Goal: Information Seeking & Learning: Learn about a topic

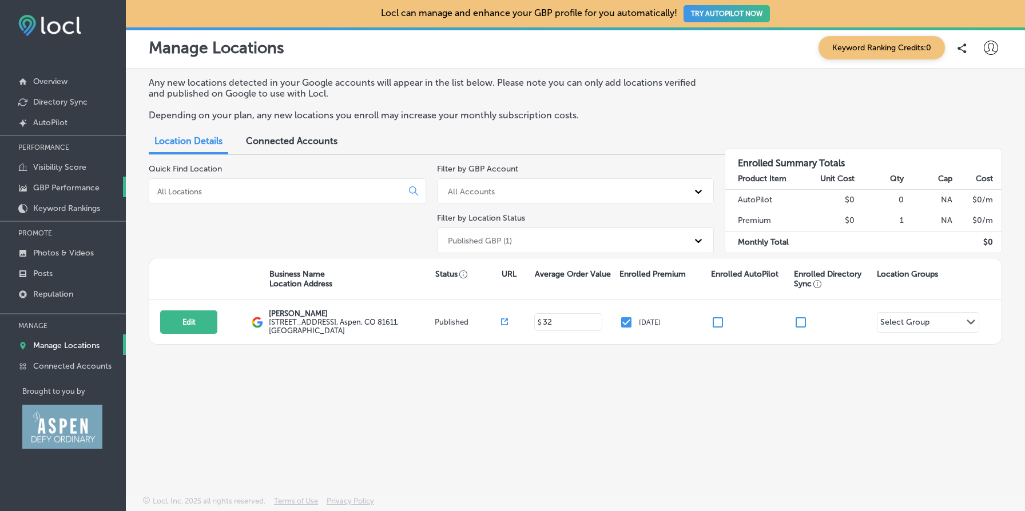
click at [90, 184] on p "GBP Performance" at bounding box center [66, 188] width 66 height 10
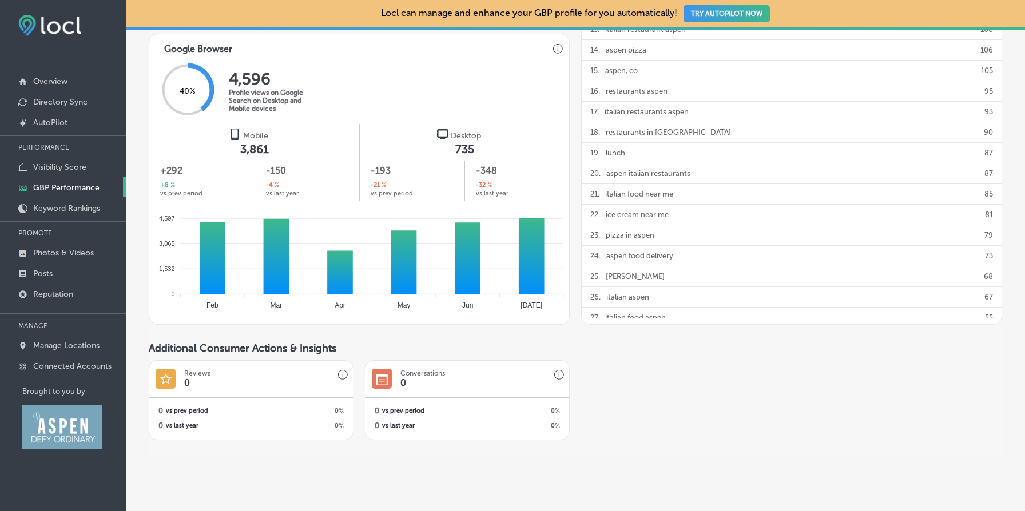
scroll to position [741, 0]
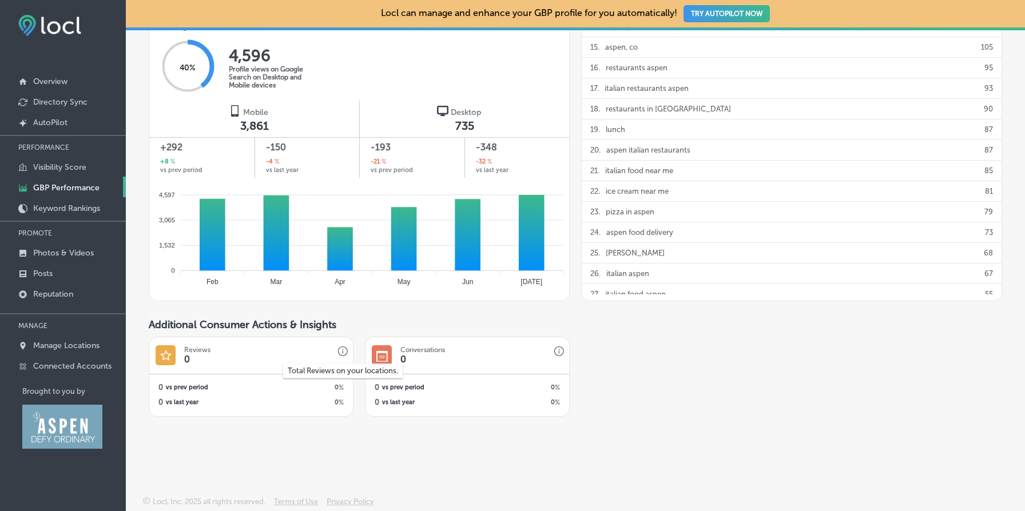
click at [344, 351] on icon "button" at bounding box center [343, 352] width 10 height 10
click at [73, 290] on p "Reputation" at bounding box center [53, 294] width 40 height 10
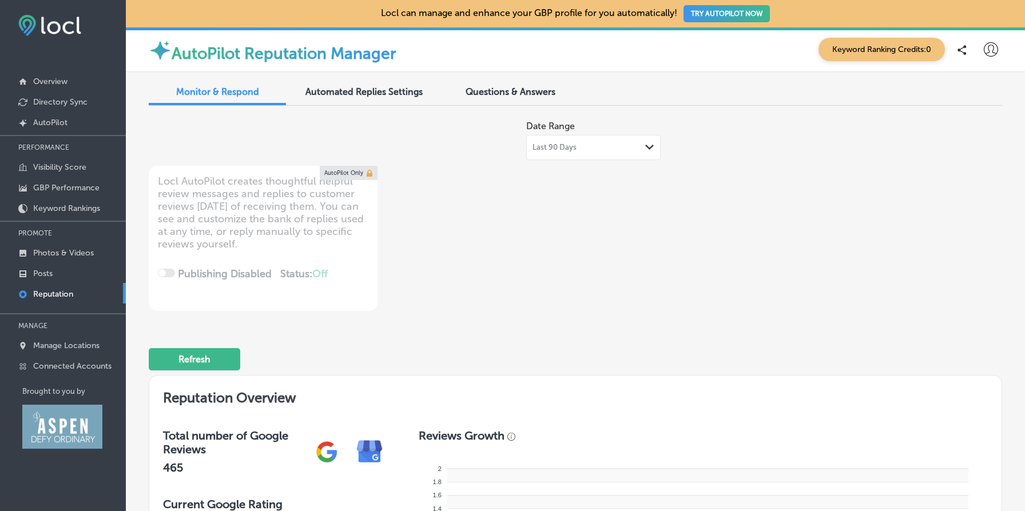
click at [603, 137] on div "Last 90 Days Path Created with Sketch." at bounding box center [593, 147] width 134 height 25
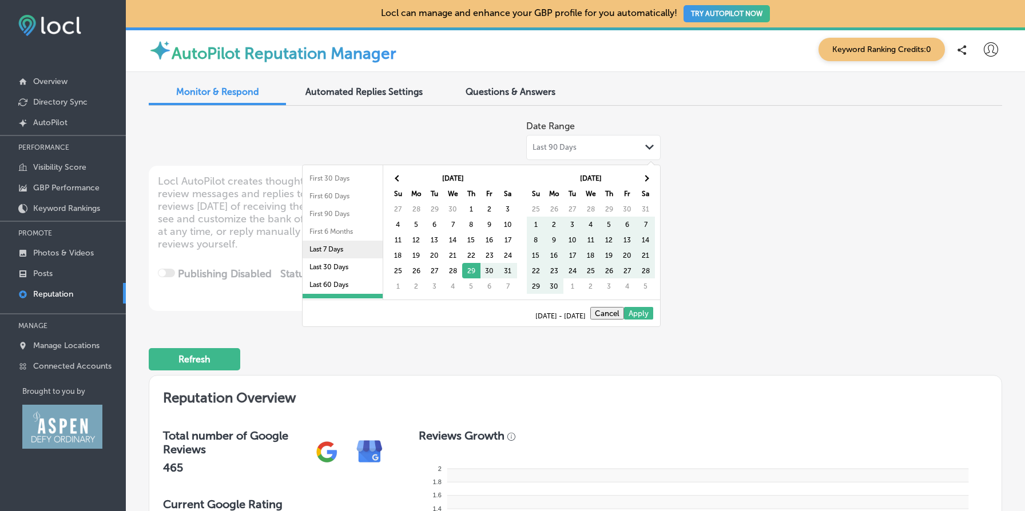
scroll to position [66, 0]
click at [329, 270] on li "Last 2 Years" at bounding box center [342, 272] width 80 height 18
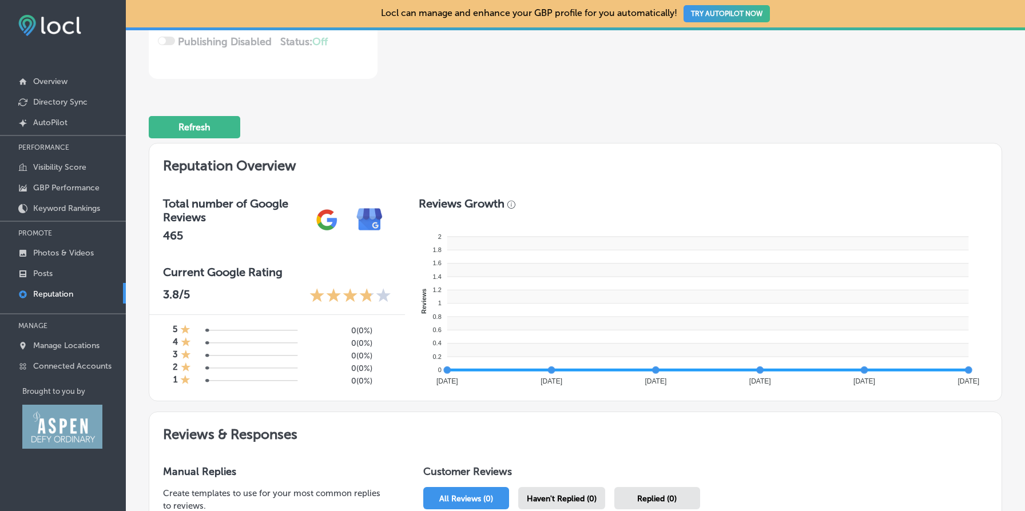
scroll to position [73, 0]
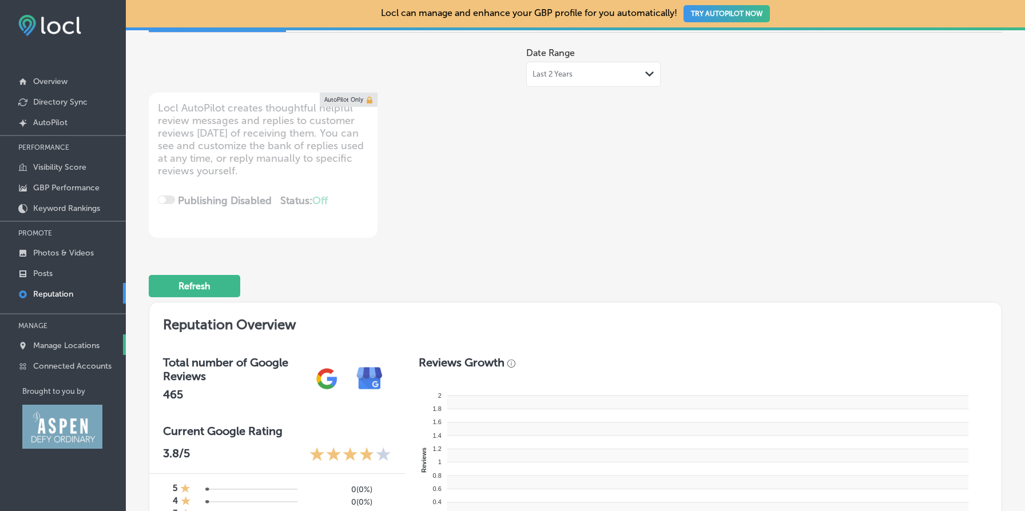
click at [85, 341] on p "Manage Locations" at bounding box center [66, 346] width 66 height 10
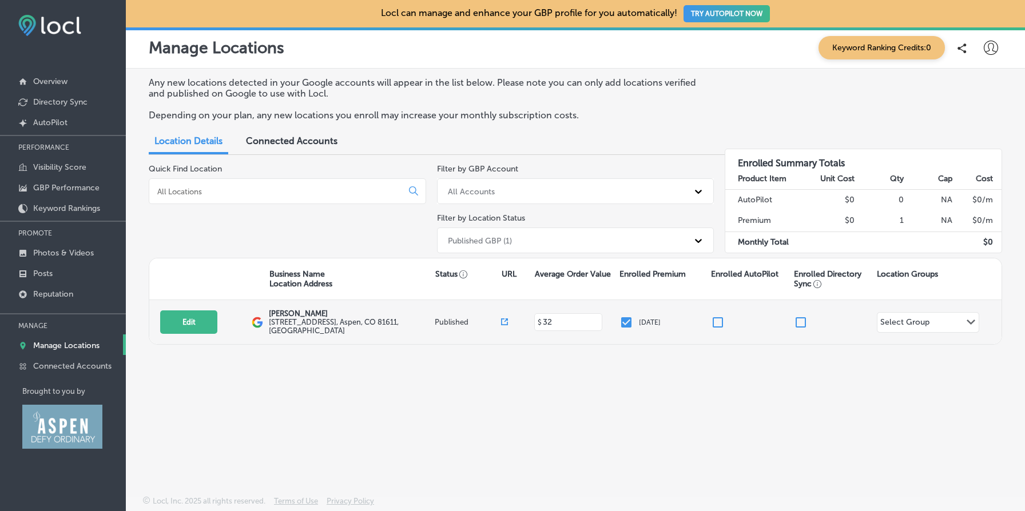
click at [502, 321] on icon at bounding box center [504, 322] width 7 height 7
click at [505, 319] on icon at bounding box center [504, 322] width 7 height 7
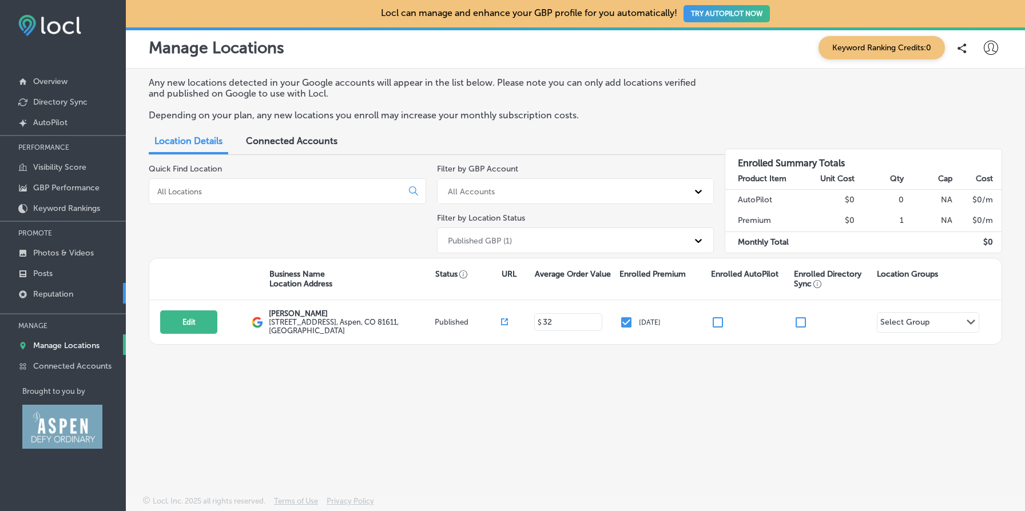
click at [73, 292] on p "Reputation" at bounding box center [53, 294] width 40 height 10
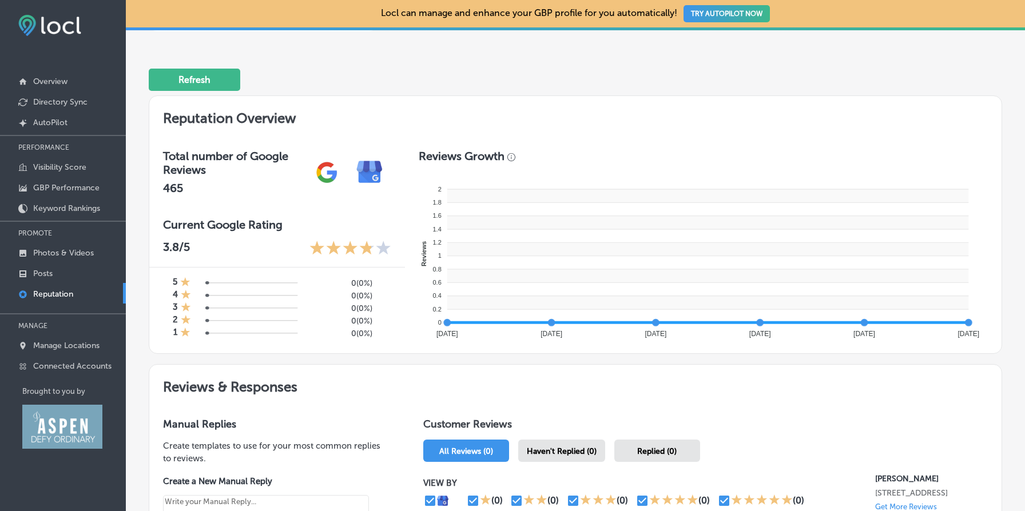
scroll to position [277, 0]
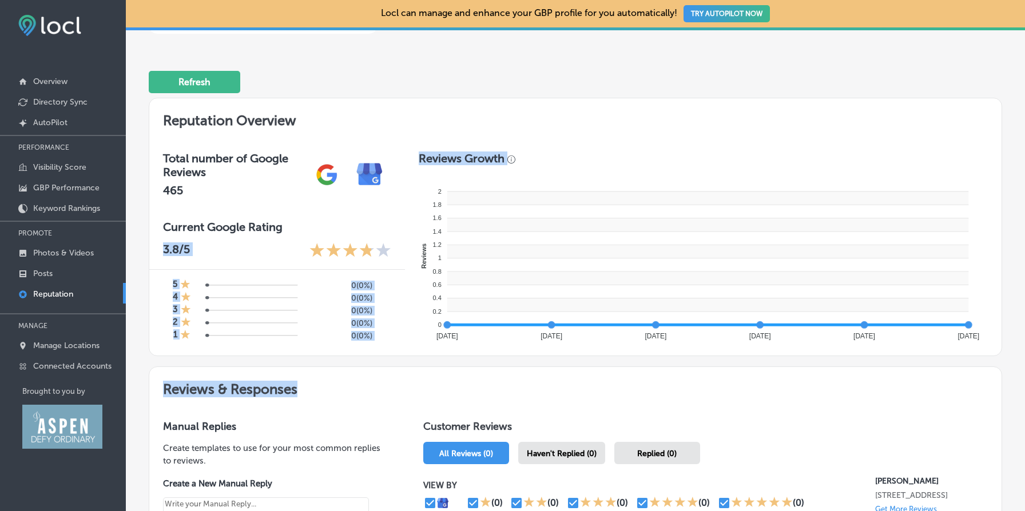
drag, startPoint x: 324, startPoint y: 228, endPoint x: 301, endPoint y: 385, distance: 159.0
click at [301, 385] on div "Reputation Overview Total number of Google Reviews 465 Current Google Rating 3.…" at bounding box center [575, 365] width 853 height 534
click at [393, 328] on div "5 0 ( 0% ) 4 0 ( 0% ) 3 0 ( 0% ) 2 0 ( 0% ) 1 0 ( 0% )" at bounding box center [277, 308] width 256 height 77
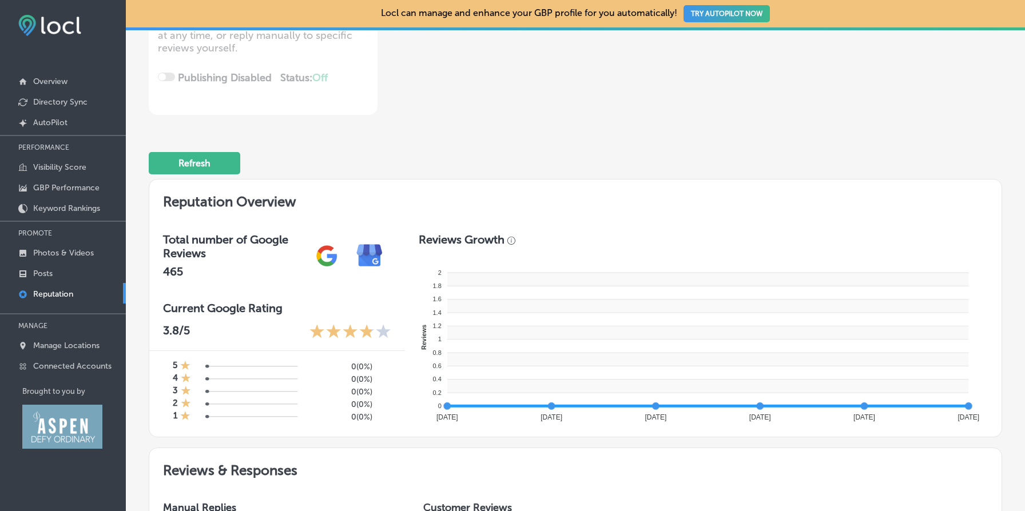
scroll to position [0, 0]
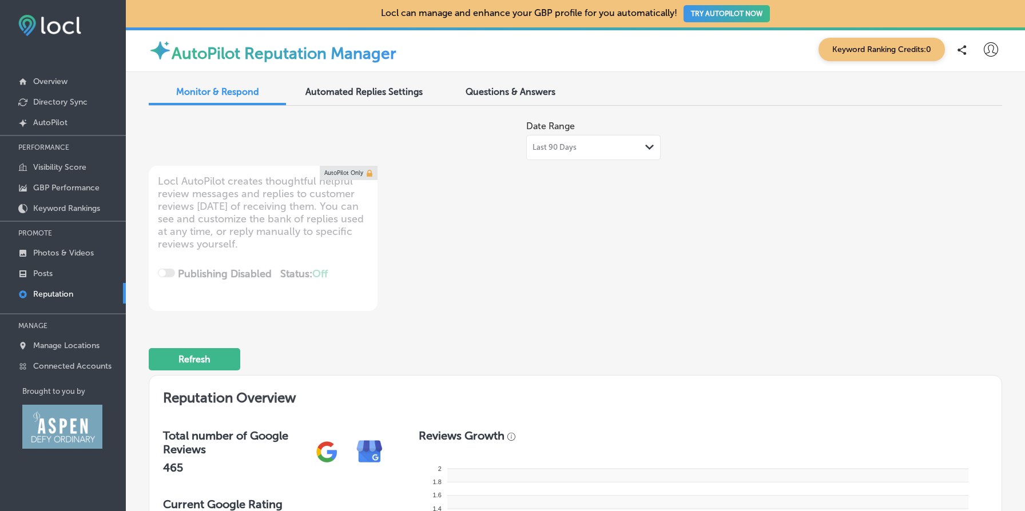
click at [569, 143] on span "Last 90 Days" at bounding box center [554, 147] width 44 height 9
click at [404, 141] on div "Date Range Last 90 Days Path Created with Sketch." at bounding box center [405, 137] width 512 height 45
click at [219, 370] on div "Refresh" at bounding box center [197, 361] width 96 height 45
click at [219, 363] on button "Refresh" at bounding box center [194, 359] width 91 height 22
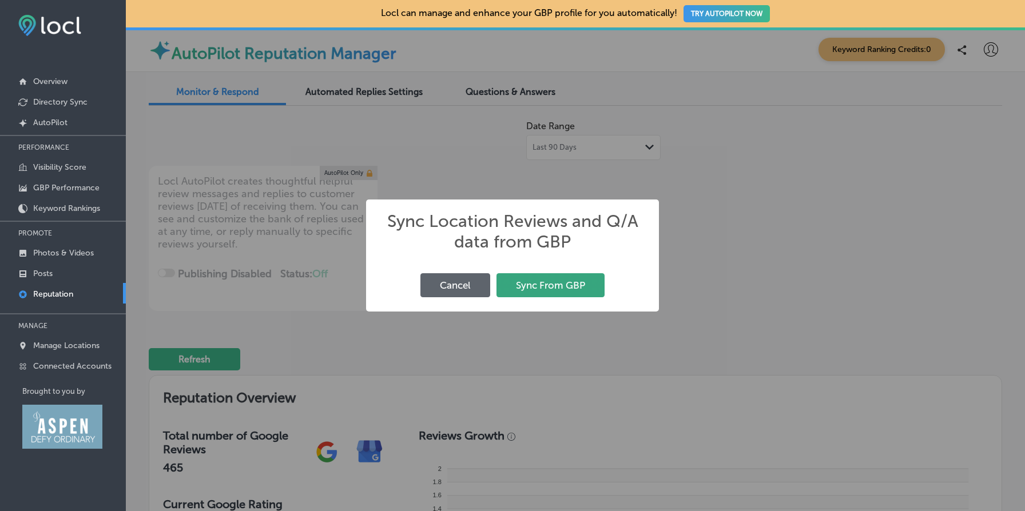
click at [570, 297] on button "Sync From GBP" at bounding box center [550, 284] width 108 height 23
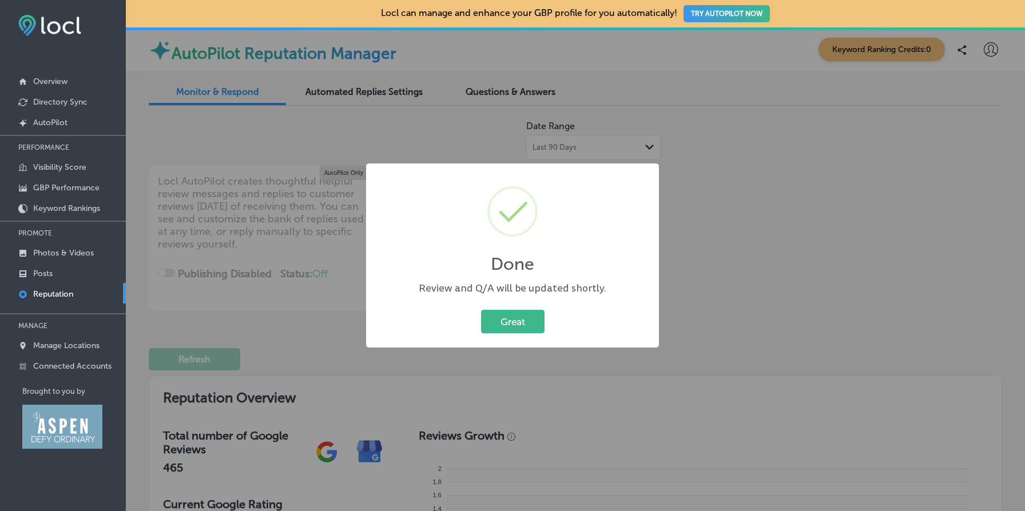
click at [512, 87] on div "Done × Review and Q/A will be updated shortly. Great Cancel" at bounding box center [512, 255] width 1025 height 511
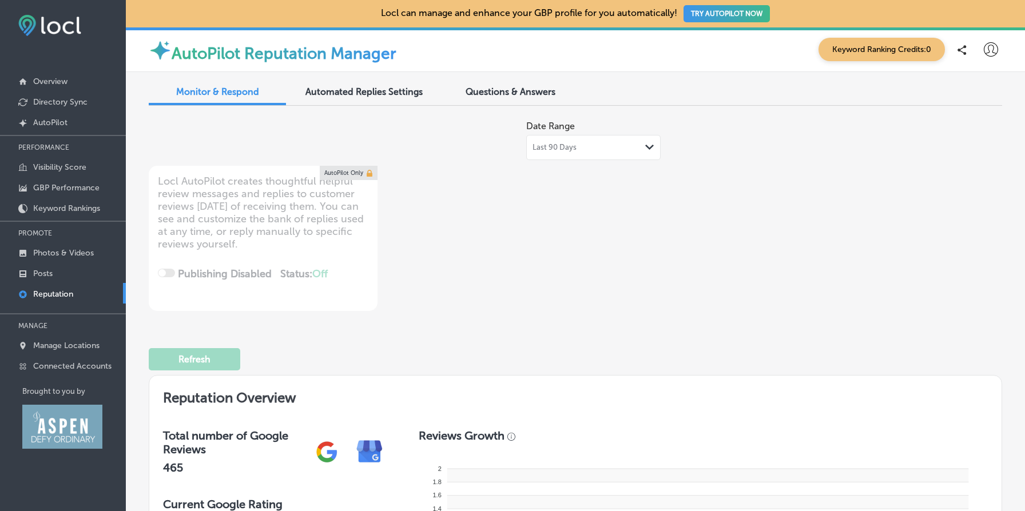
click at [506, 83] on div "Questions & Answers" at bounding box center [509, 93] width 137 height 25
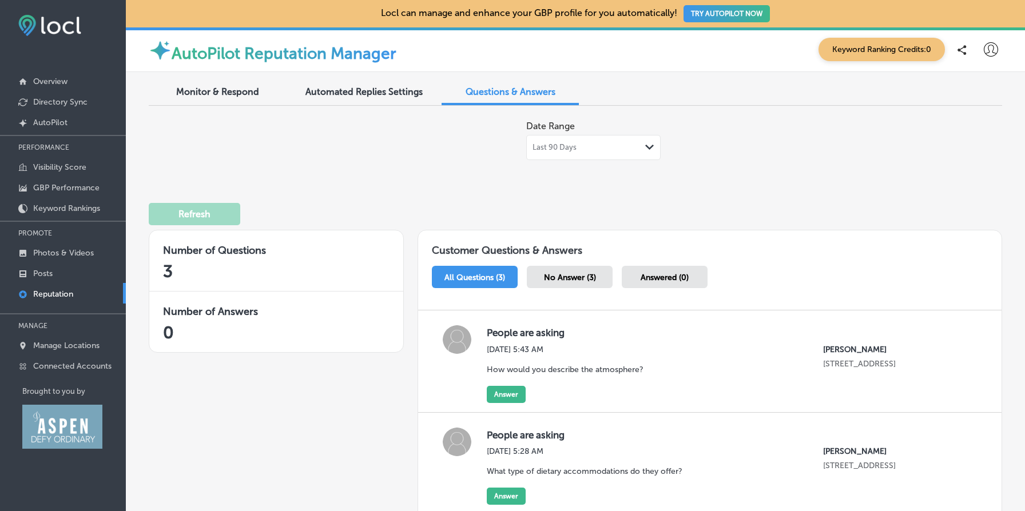
click at [210, 91] on span "Monitor & Respond" at bounding box center [217, 91] width 83 height 11
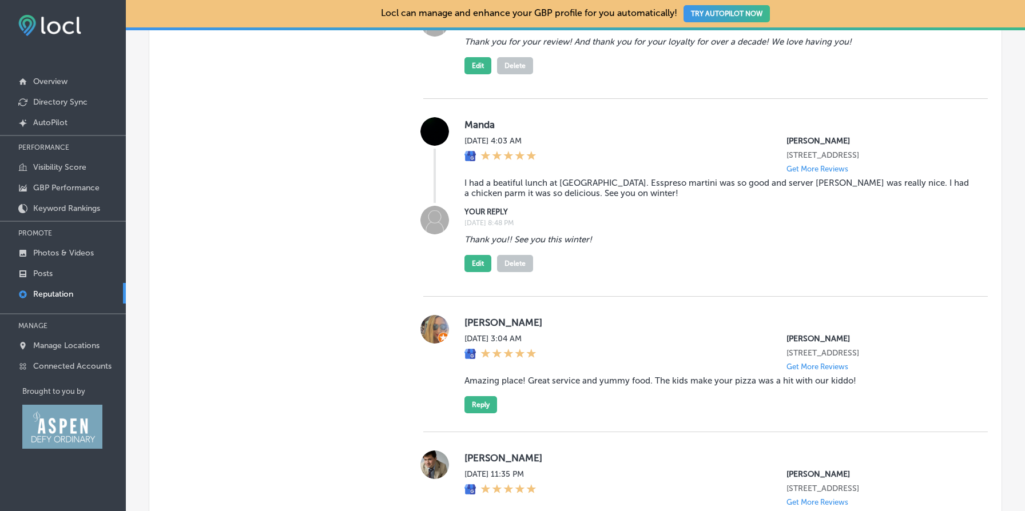
scroll to position [3713, 0]
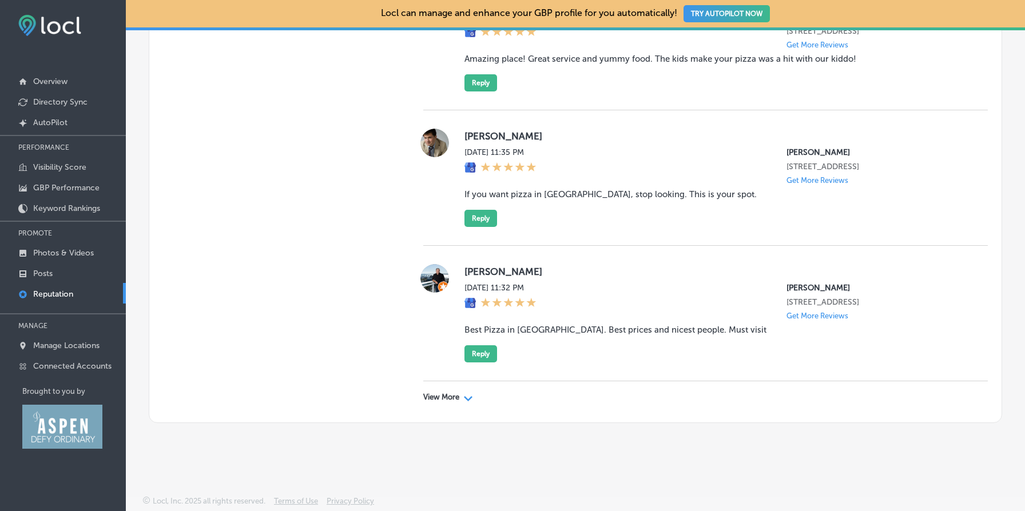
click at [459, 403] on div "View More Path Created with Sketch." at bounding box center [705, 397] width 564 height 32
click at [459, 395] on div "View More Path Created with Sketch." at bounding box center [448, 397] width 50 height 9
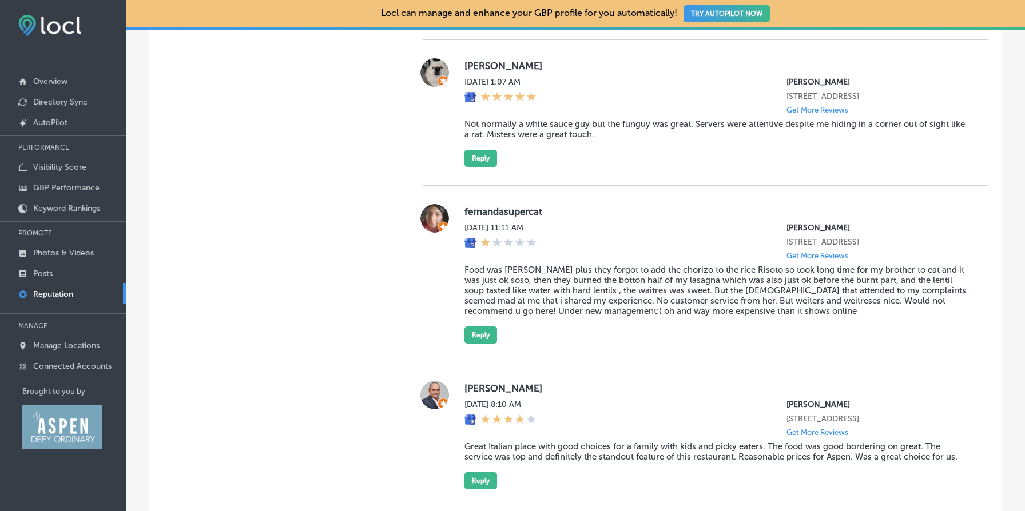
scroll to position [0, 0]
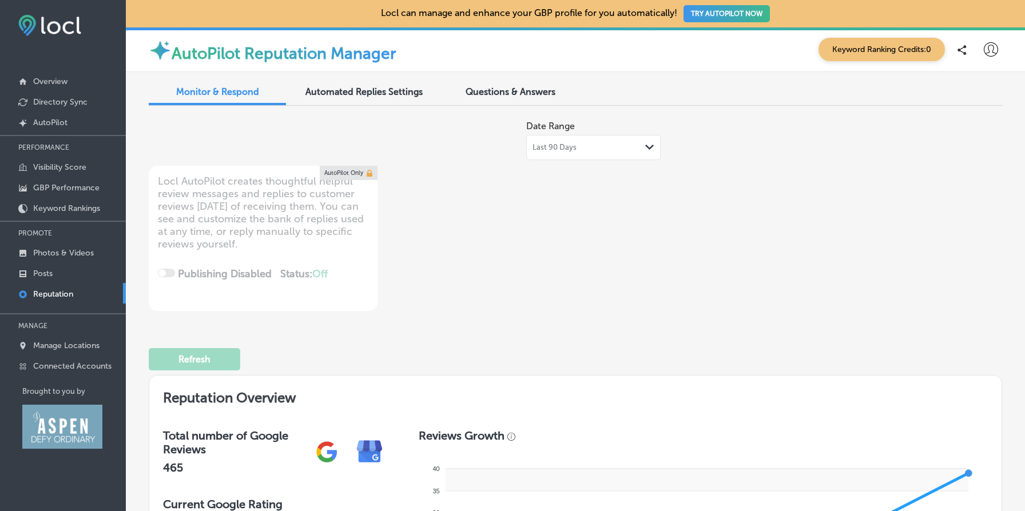
click at [575, 147] on span "Last 90 Days" at bounding box center [554, 147] width 44 height 9
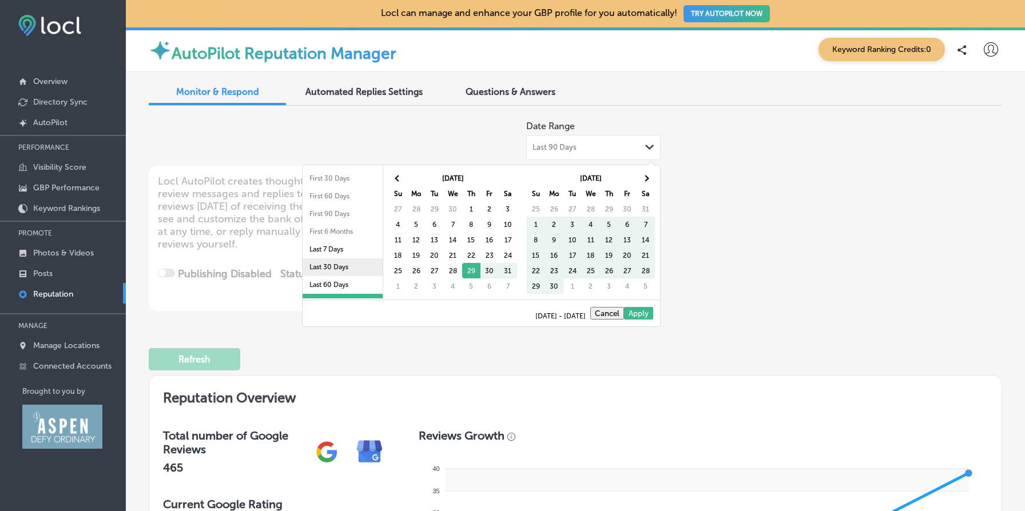
scroll to position [66, 0]
click at [329, 270] on li "Last 2 Years" at bounding box center [342, 272] width 80 height 18
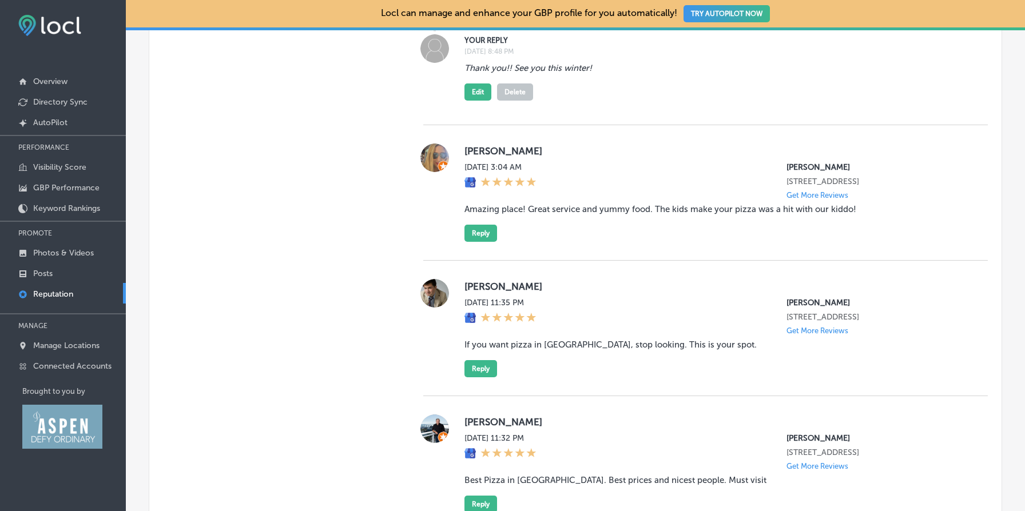
scroll to position [3713, 0]
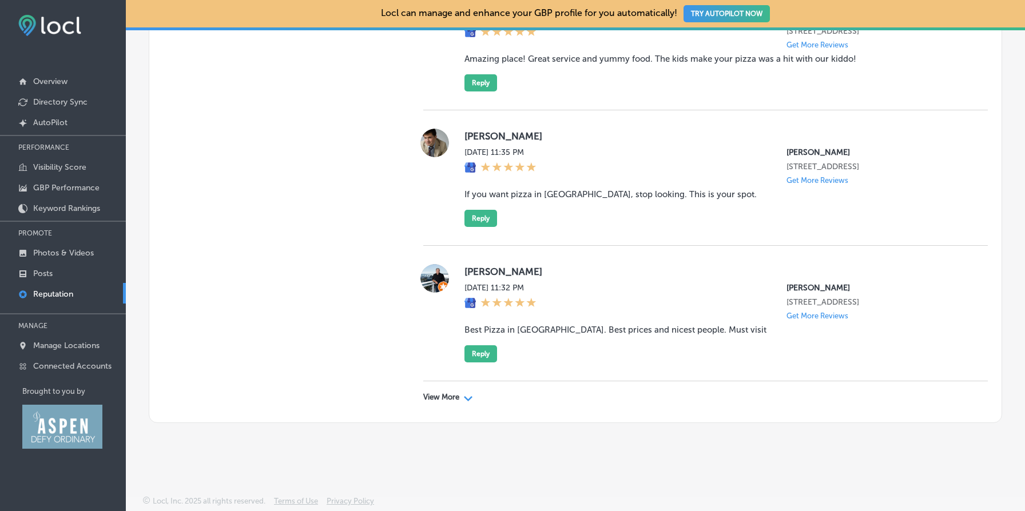
click at [448, 396] on p "View More" at bounding box center [441, 397] width 36 height 9
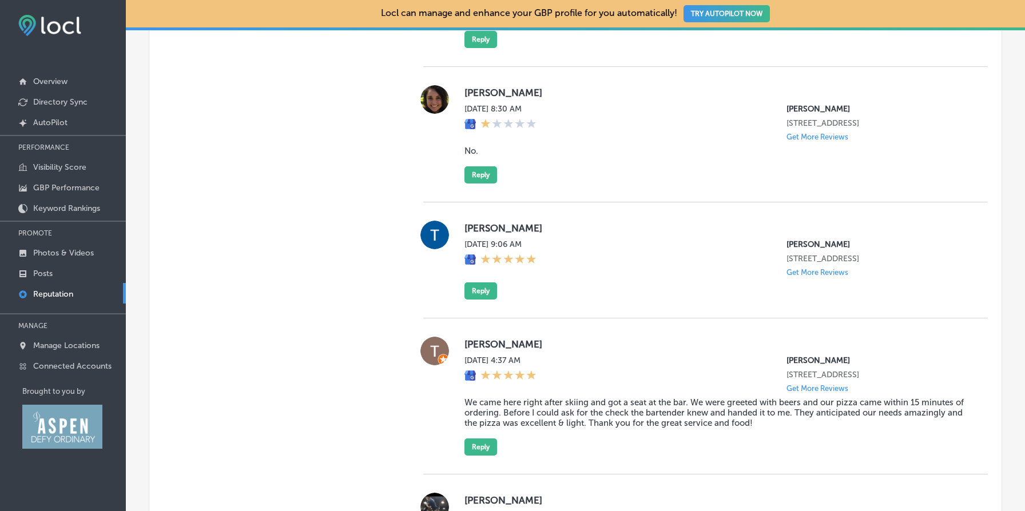
scroll to position [6667, 0]
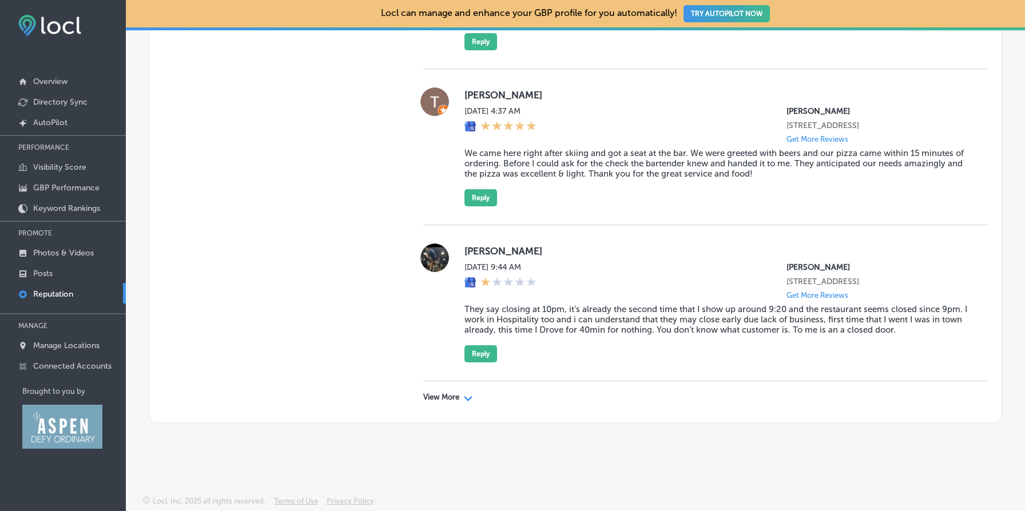
click at [445, 401] on p "View More" at bounding box center [441, 397] width 36 height 9
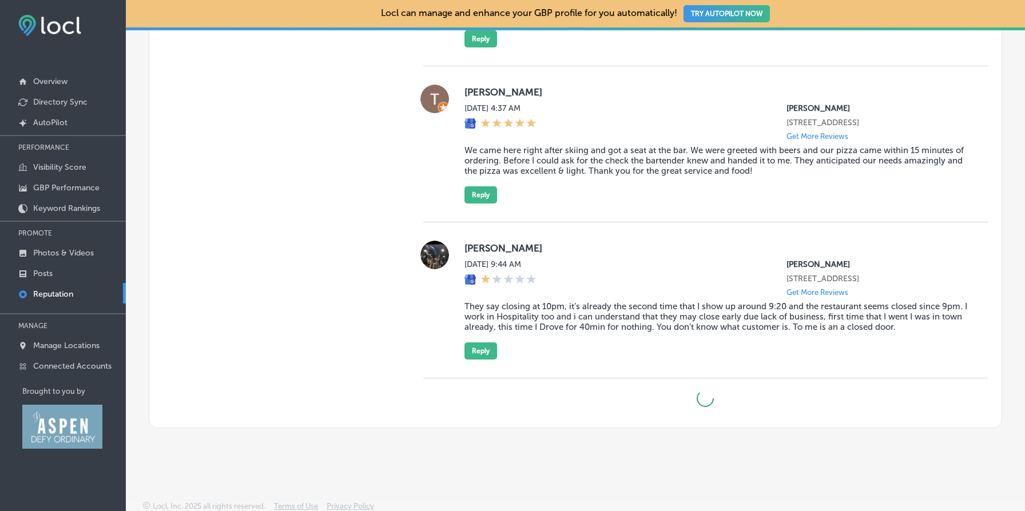
type textarea "x"
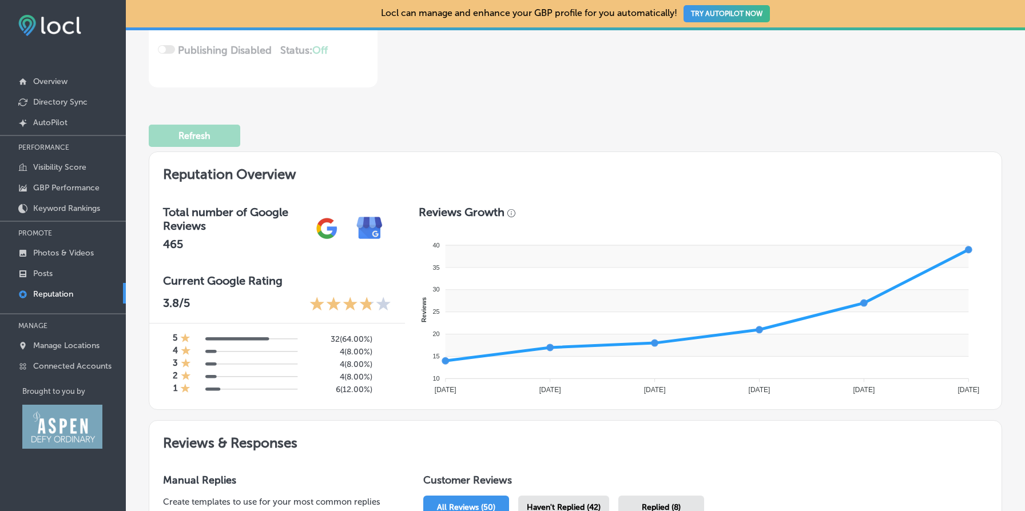
scroll to position [225, 0]
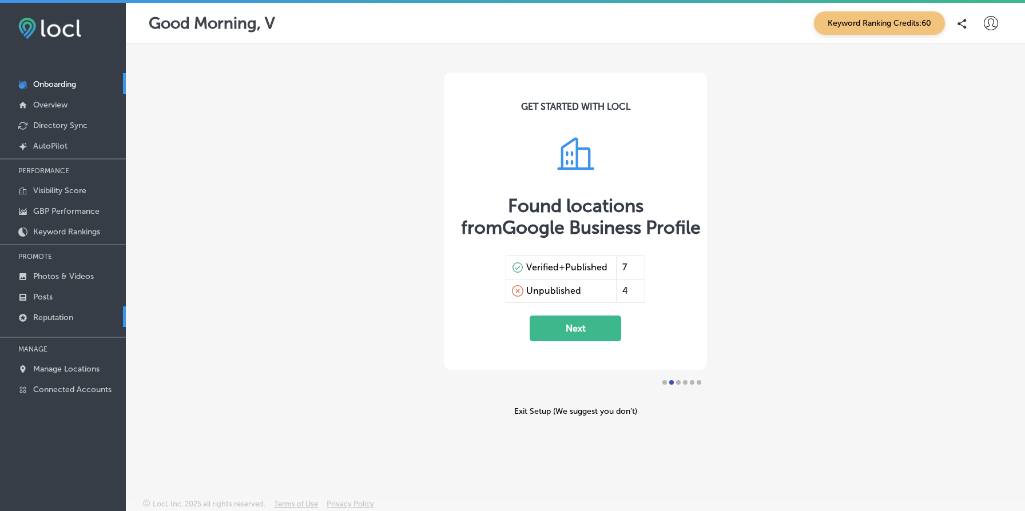
click at [85, 321] on link "Reputation" at bounding box center [63, 316] width 126 height 21
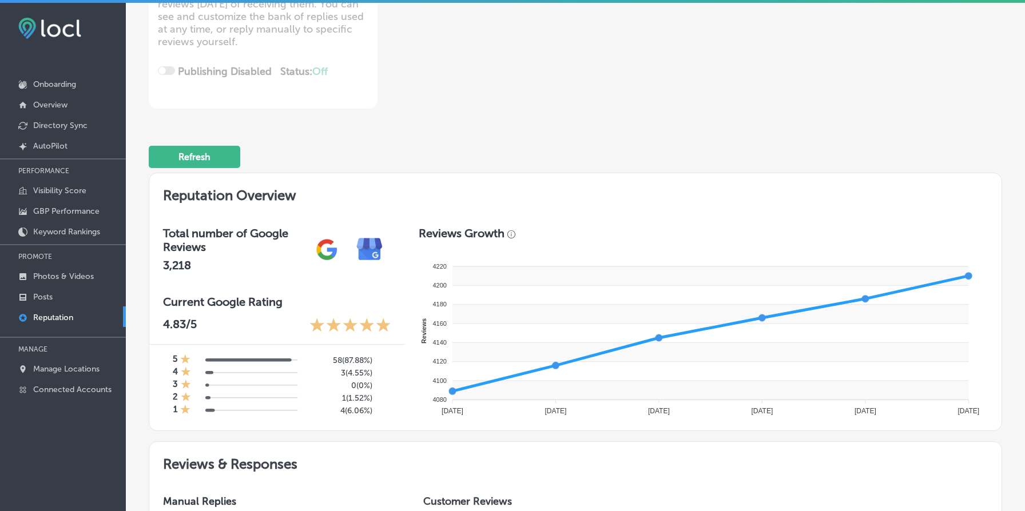
scroll to position [130, 0]
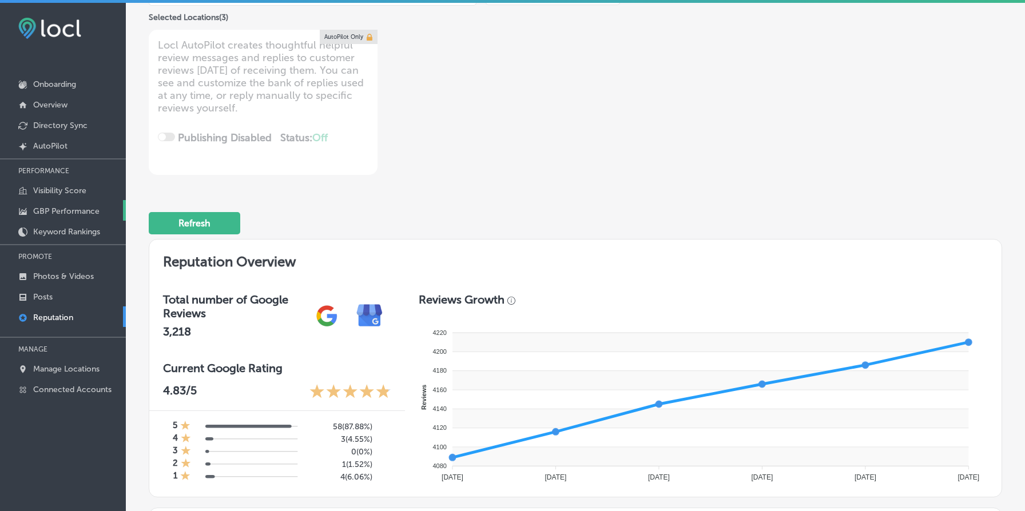
click at [83, 206] on p "GBP Performance" at bounding box center [66, 211] width 66 height 10
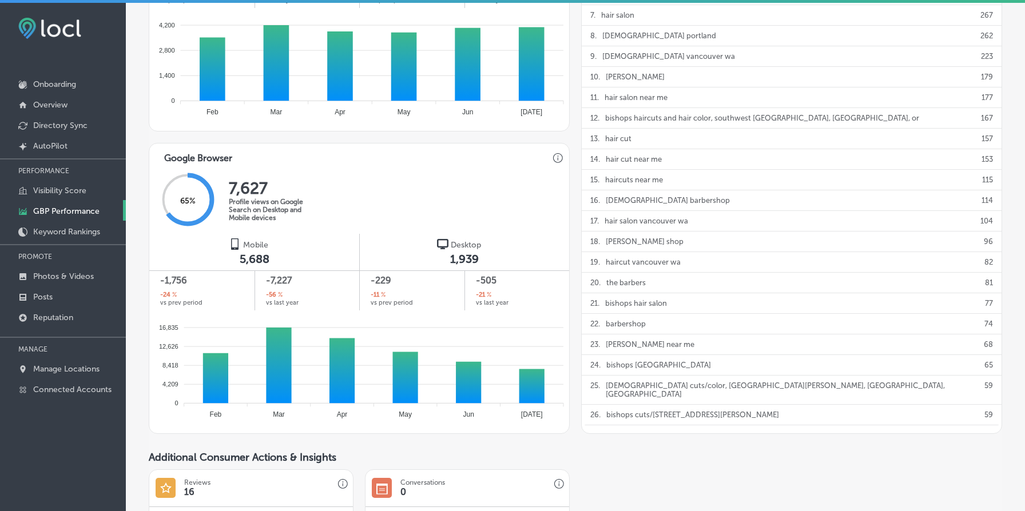
scroll to position [863, 0]
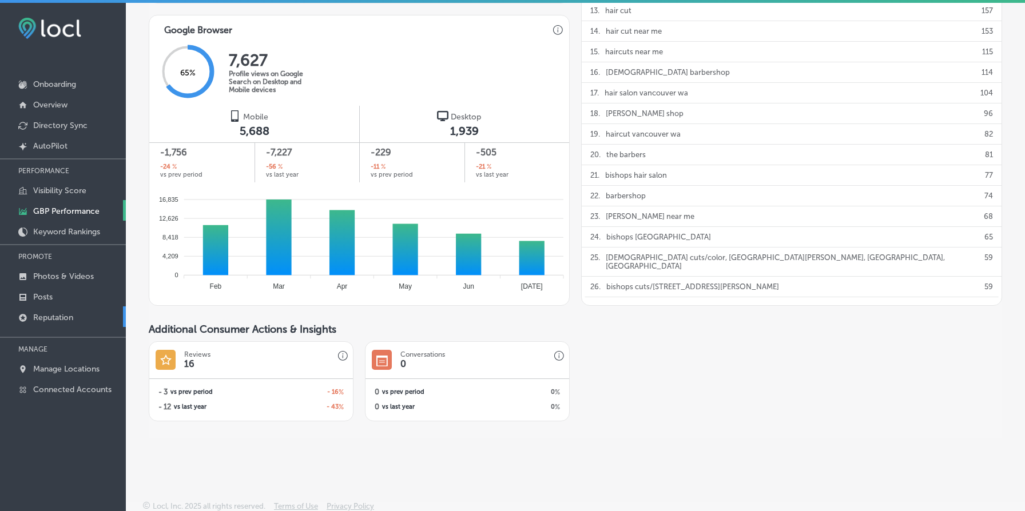
click at [83, 320] on link "Reputation" at bounding box center [63, 316] width 126 height 21
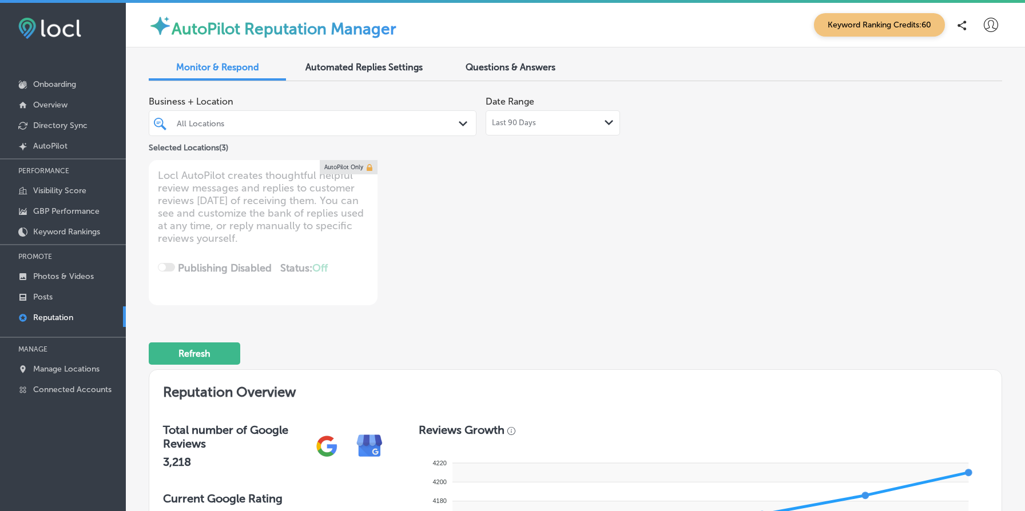
click at [556, 125] on div "Last 90 Days Path Created with Sketch." at bounding box center [553, 122] width 122 height 9
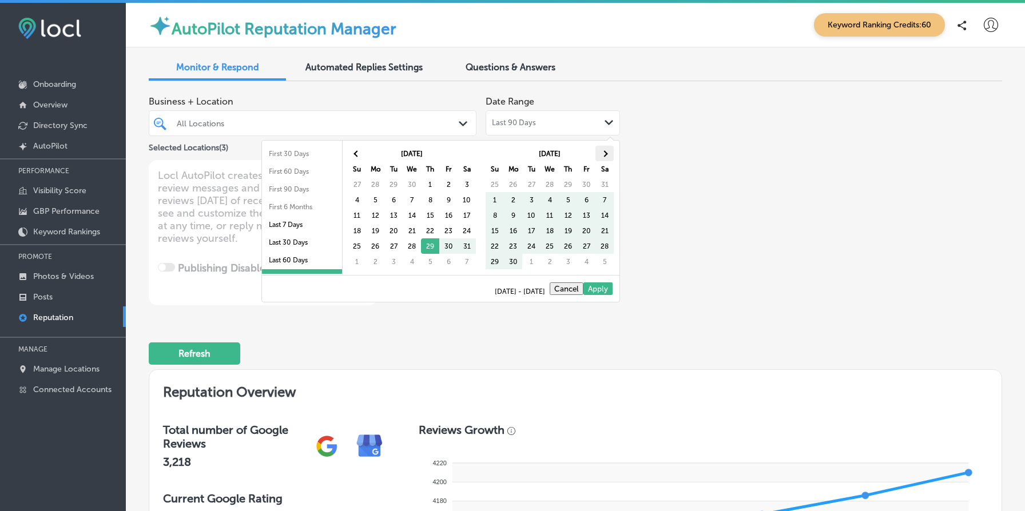
click at [605, 152] on span at bounding box center [605, 153] width 6 height 6
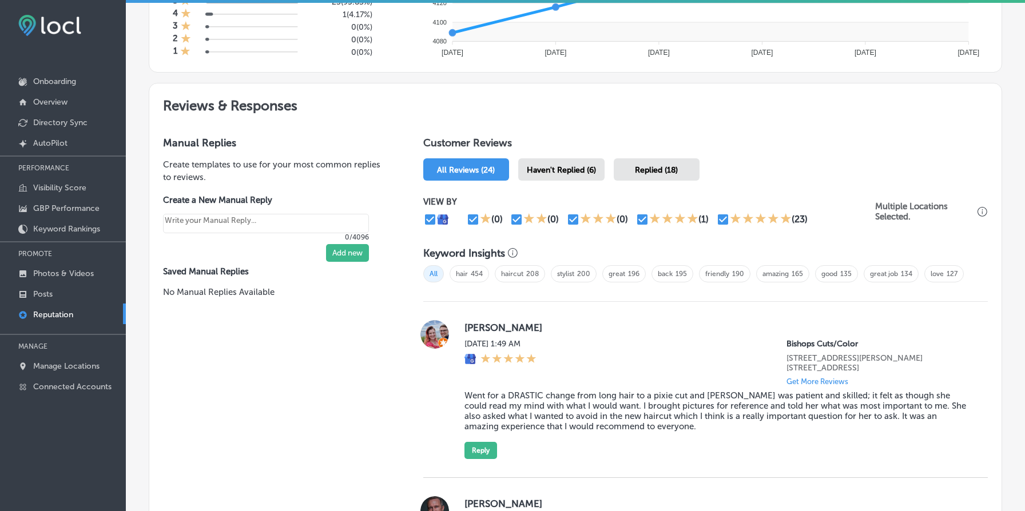
scroll to position [569, 0]
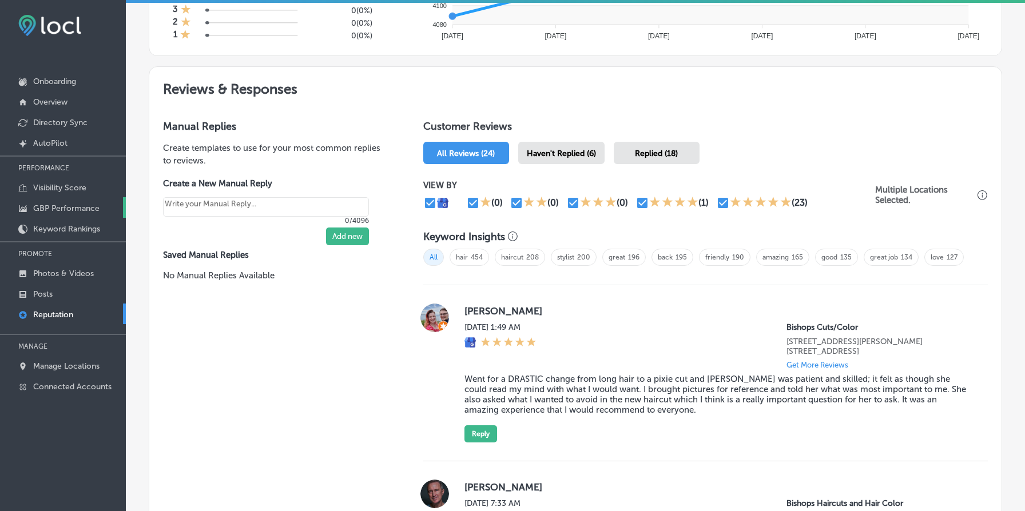
click at [68, 202] on link "GBP Performance" at bounding box center [63, 207] width 126 height 21
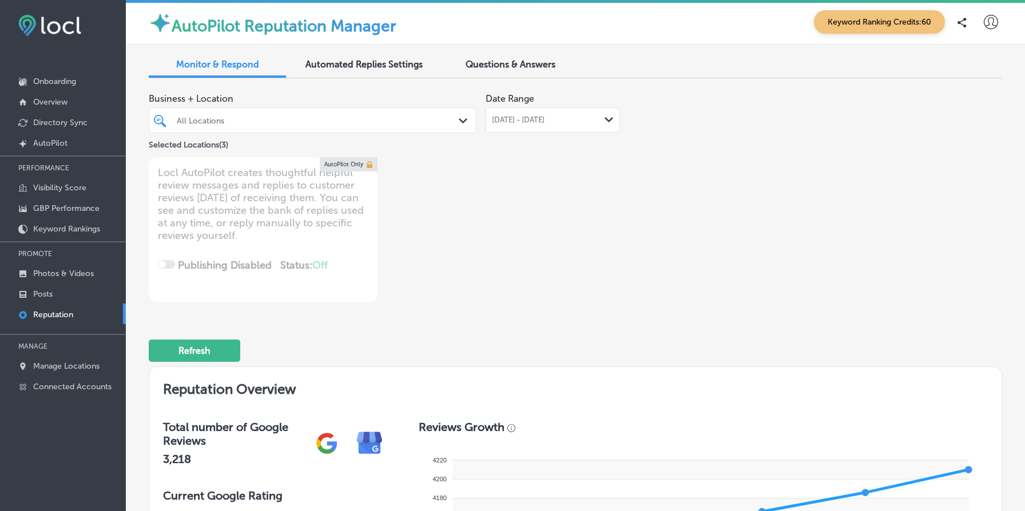
click at [609, 120] on polygon at bounding box center [608, 119] width 9 height 5
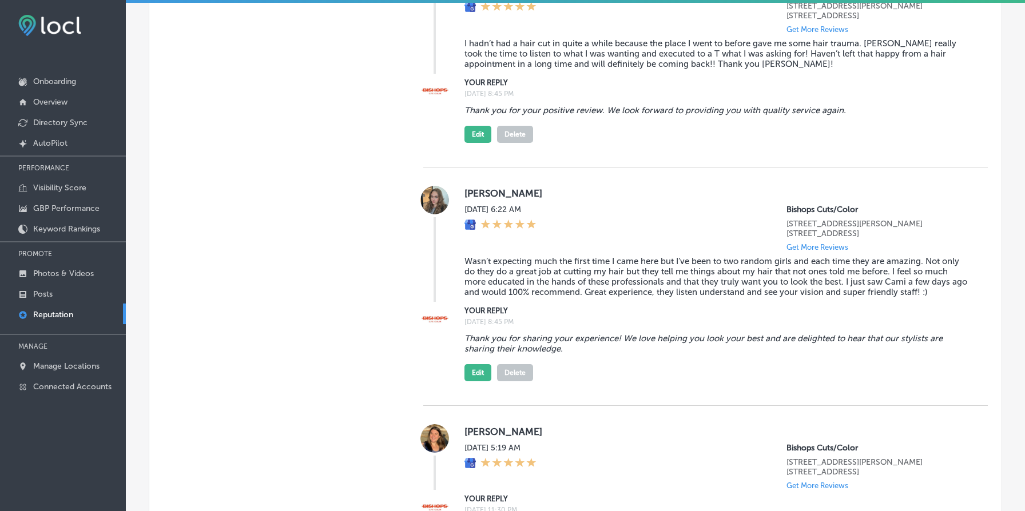
scroll to position [4665, 0]
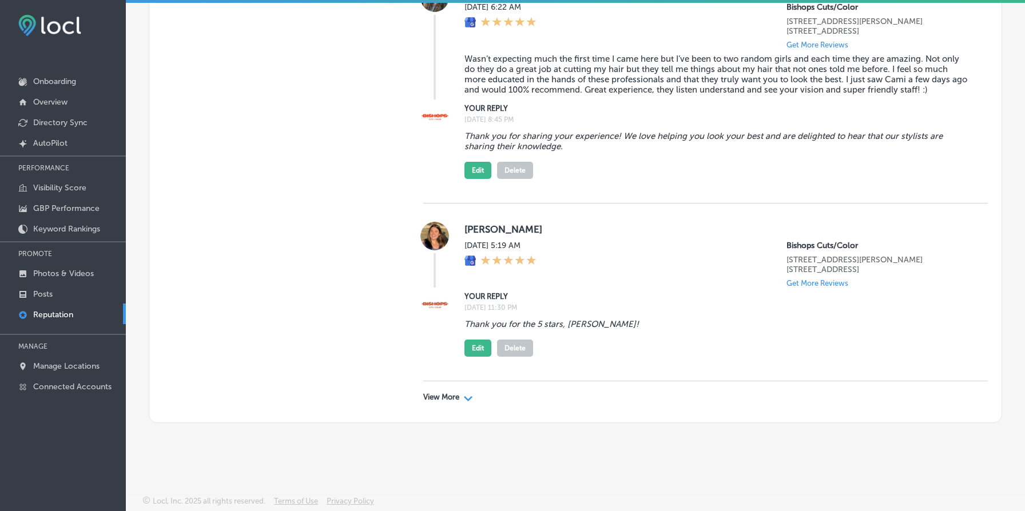
click at [448, 405] on div "View More Path Created with Sketch." at bounding box center [705, 397] width 564 height 32
click at [450, 400] on p "View More" at bounding box center [441, 397] width 36 height 9
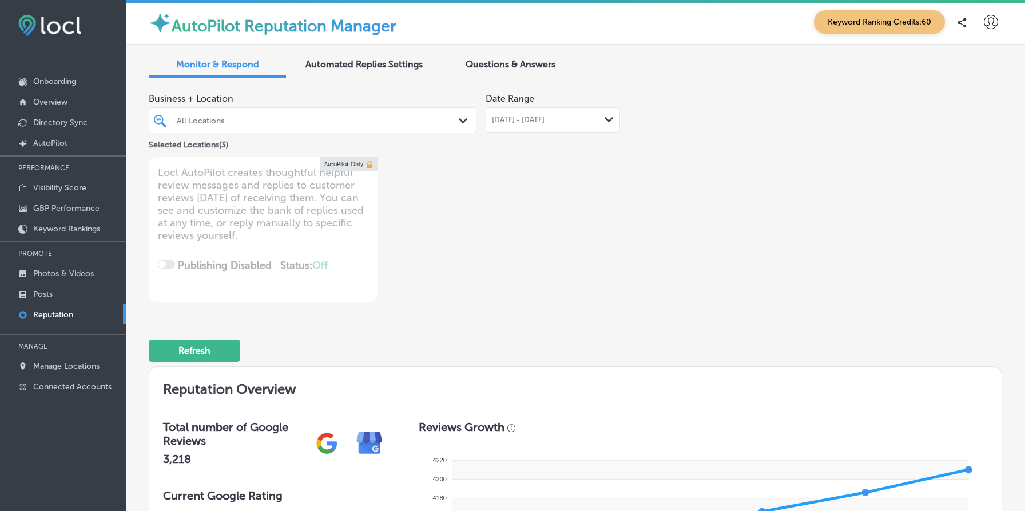
scroll to position [0, 0]
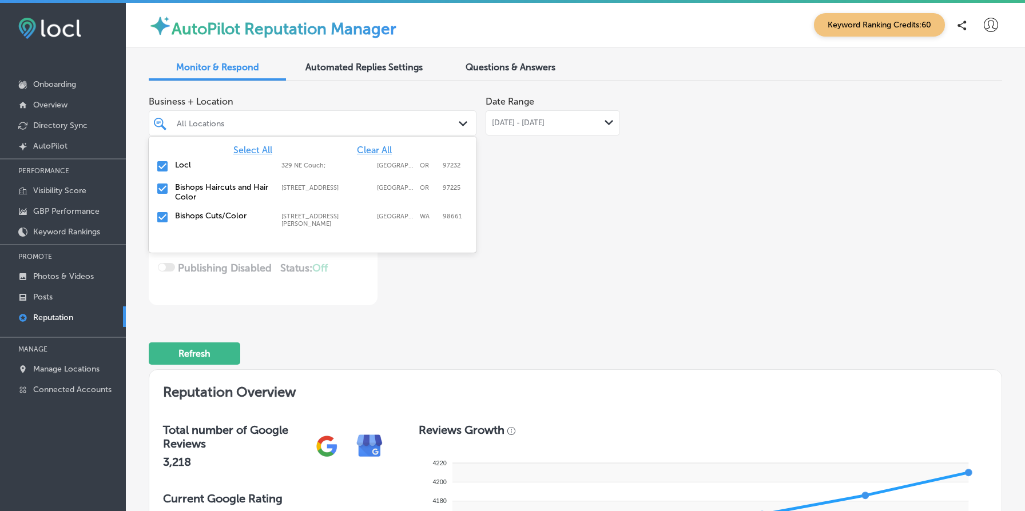
click at [307, 124] on div "All Locations" at bounding box center [318, 123] width 283 height 10
click at [367, 149] on span "Clear All" at bounding box center [374, 150] width 35 height 11
click at [176, 166] on label "Locl" at bounding box center [222, 165] width 95 height 10
click at [524, 195] on div "Business + Location option 329 NE Couch; , selected. option 7550 SW Beaverton H…" at bounding box center [405, 197] width 512 height 215
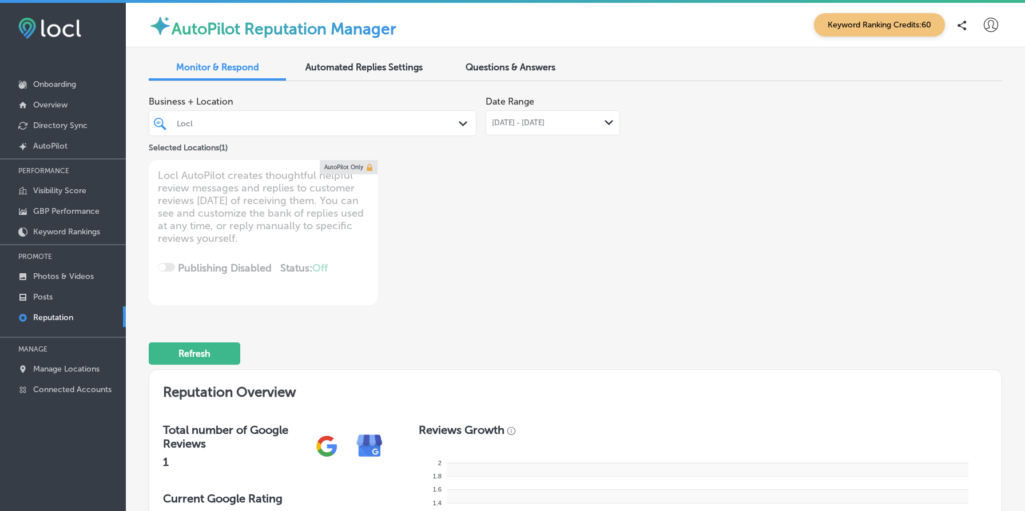
click at [381, 123] on div "Locl" at bounding box center [318, 123] width 283 height 10
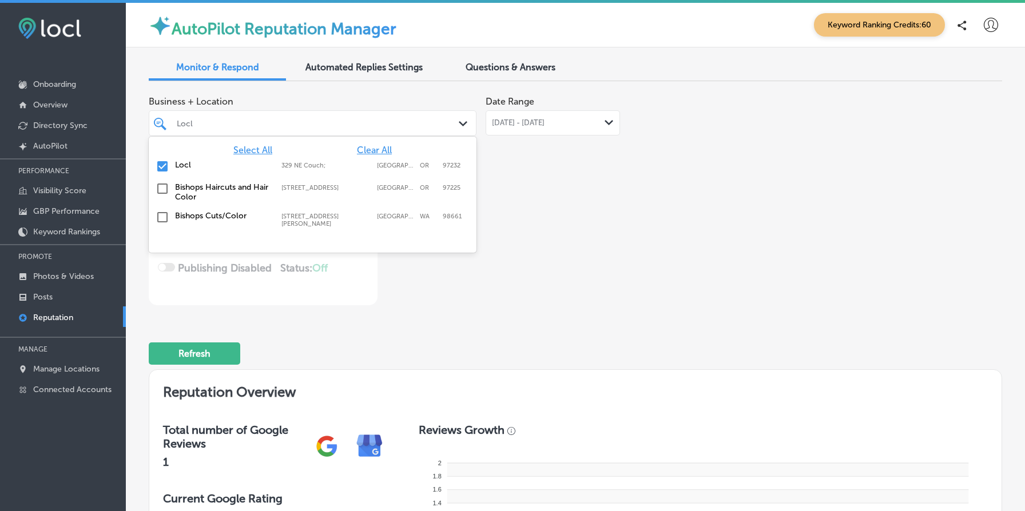
click at [211, 190] on label "Bishops Haircuts and Hair Color" at bounding box center [222, 191] width 95 height 19
click at [180, 163] on label "Locl" at bounding box center [222, 165] width 95 height 10
click at [642, 198] on div "Business + Location option 329 NE Couch; , deselected. option 329 NE Couch; foc…" at bounding box center [405, 197] width 512 height 215
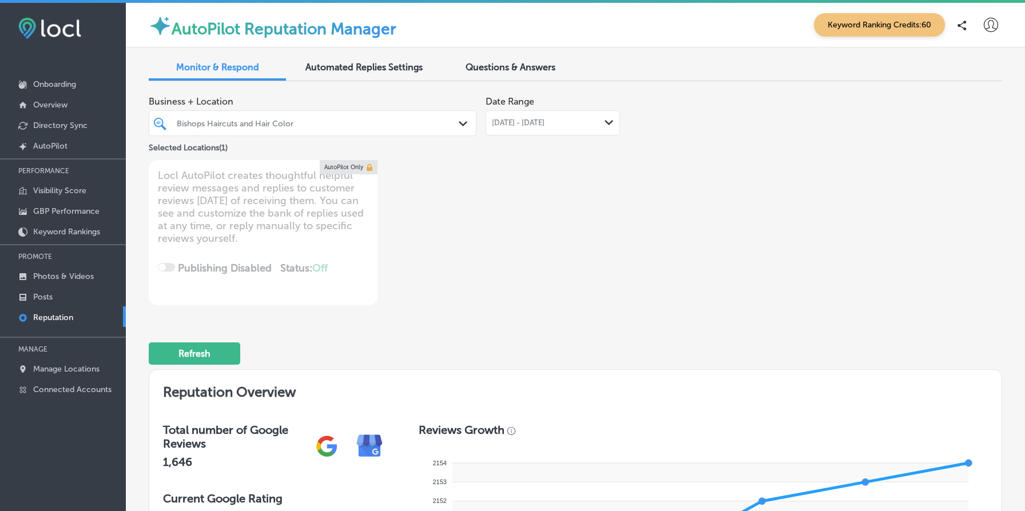
click at [544, 121] on span "Jul 01, 2025 - Jul 30, 2025" at bounding box center [518, 122] width 53 height 9
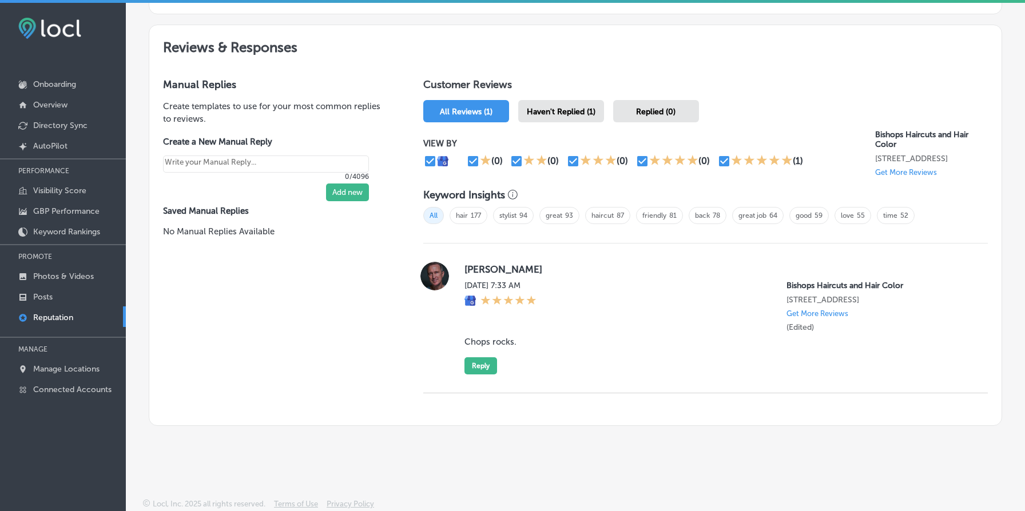
scroll to position [623, 0]
click at [505, 281] on label "Wed, Jul 30, 2025 7:33 AM" at bounding box center [500, 286] width 72 height 10
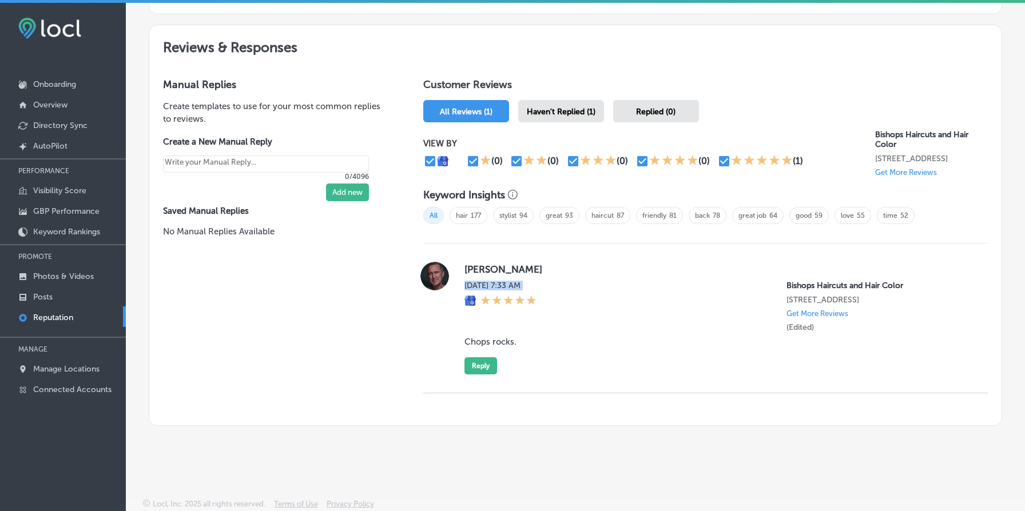
click at [575, 281] on div "Wed, Jul 30, 2025 7:33 AM Bishops Haircuts and Hair Color 7550 SW Beaverton Hil…" at bounding box center [716, 306] width 505 height 51
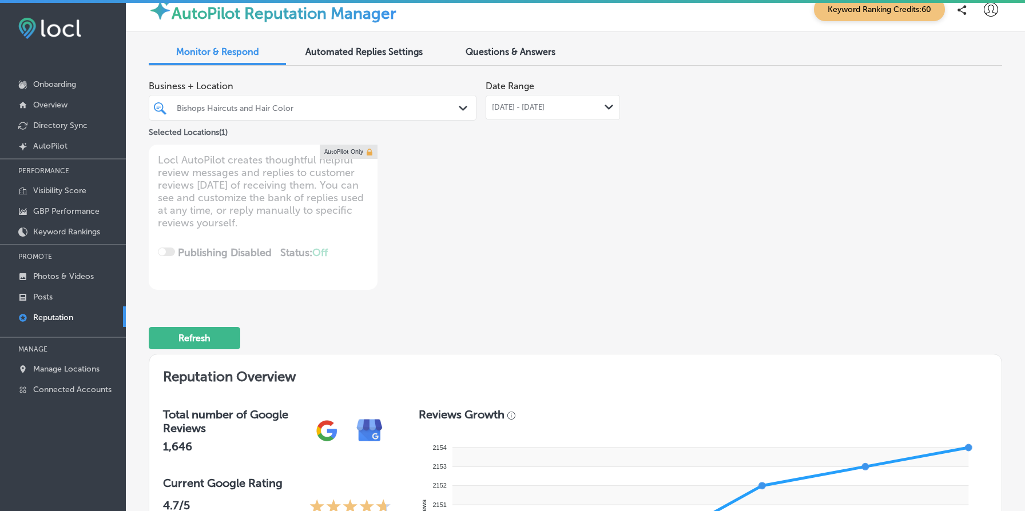
scroll to position [0, 0]
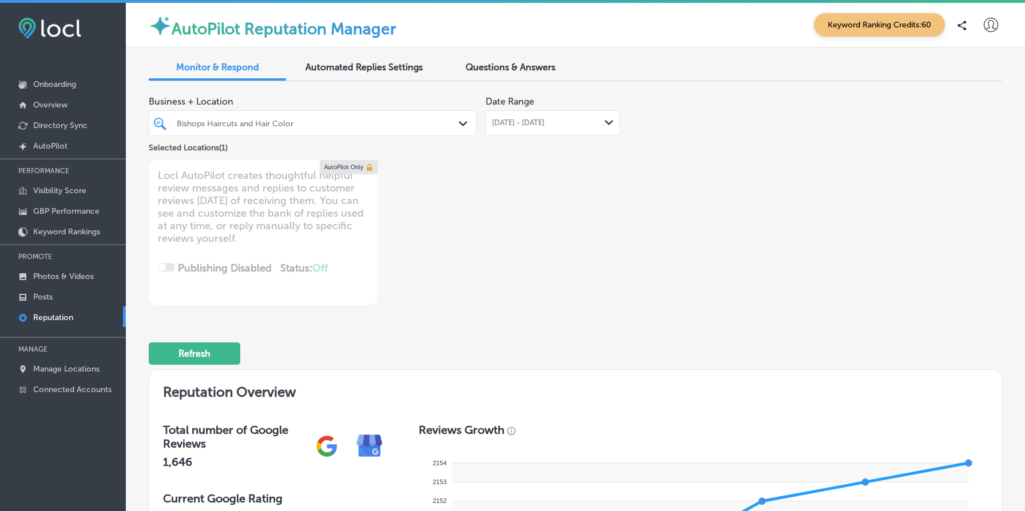
click at [544, 123] on span "[DATE] - [DATE]" at bounding box center [518, 122] width 53 height 9
click at [546, 117] on div "Jun 01, 2025 - Jun 30, 2025 Path Created with Sketch." at bounding box center [552, 122] width 134 height 25
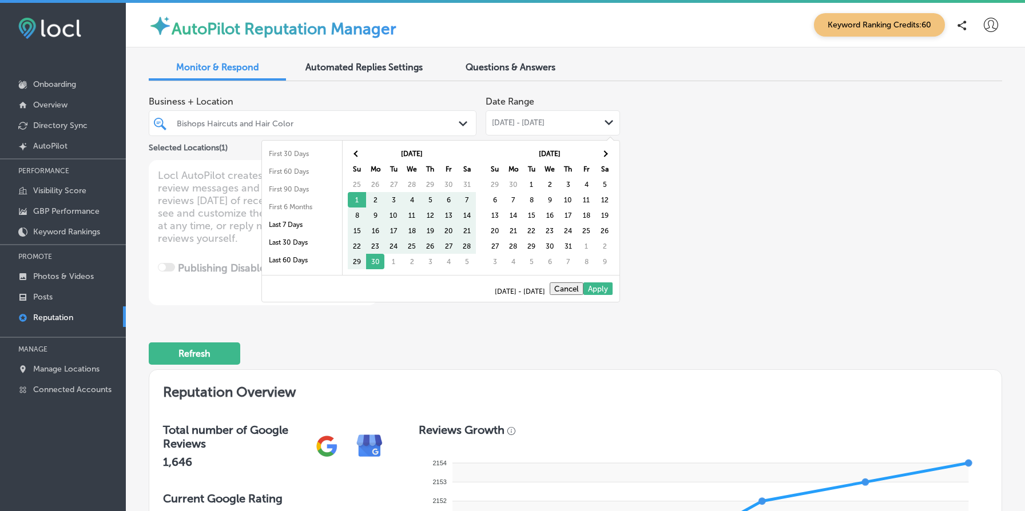
click at [714, 152] on div "Business + Location Bishops Haircuts and Hair Color Path Created with Sketch. S…" at bounding box center [575, 197] width 853 height 215
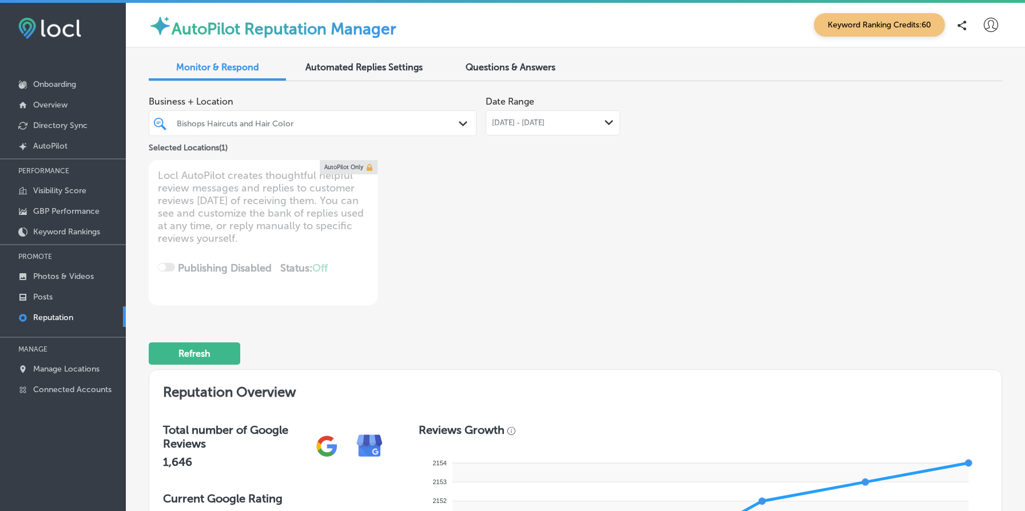
click at [338, 127] on div "Bishops Haircuts and Hair Color" at bounding box center [318, 123] width 283 height 10
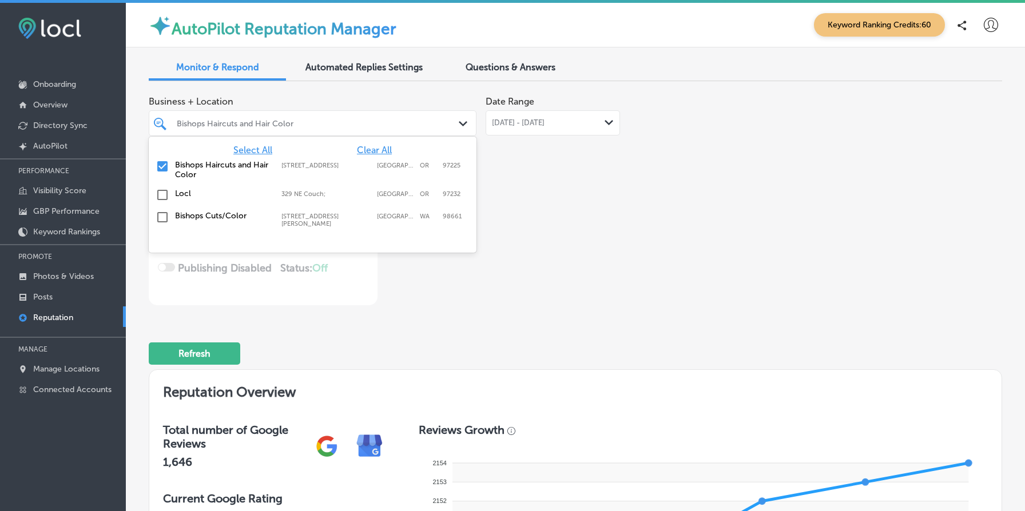
click at [206, 217] on label "Bishops Cuts/Color" at bounding box center [222, 216] width 95 height 10
click at [244, 169] on label "Bishops Haircuts and Hair Color" at bounding box center [222, 169] width 95 height 19
click at [583, 209] on div "Business + Location option 7550 SW Beaverton Hillsdale Hwy, deselected. option …" at bounding box center [405, 197] width 512 height 215
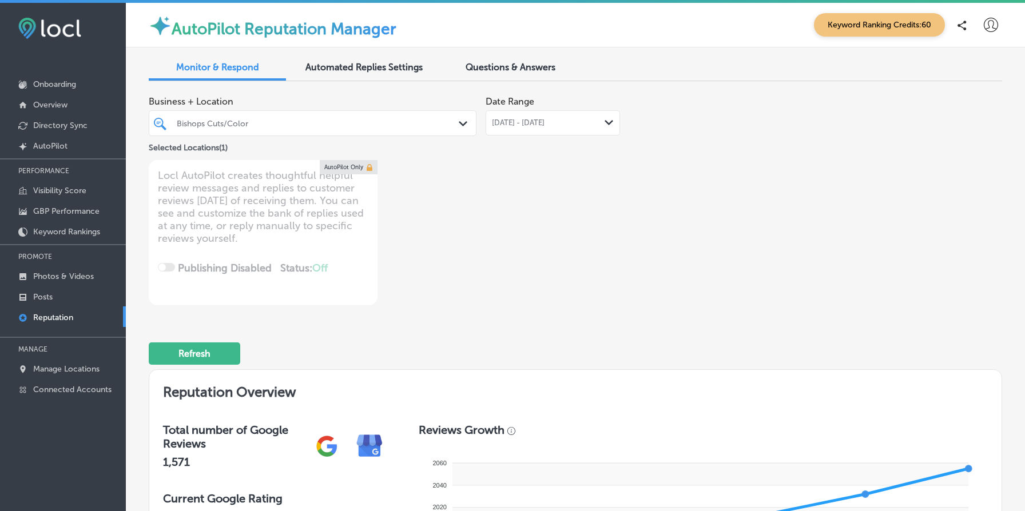
click at [544, 123] on span "Jun 01, 2025 - Jun 30, 2025" at bounding box center [518, 122] width 53 height 9
type textarea "x"
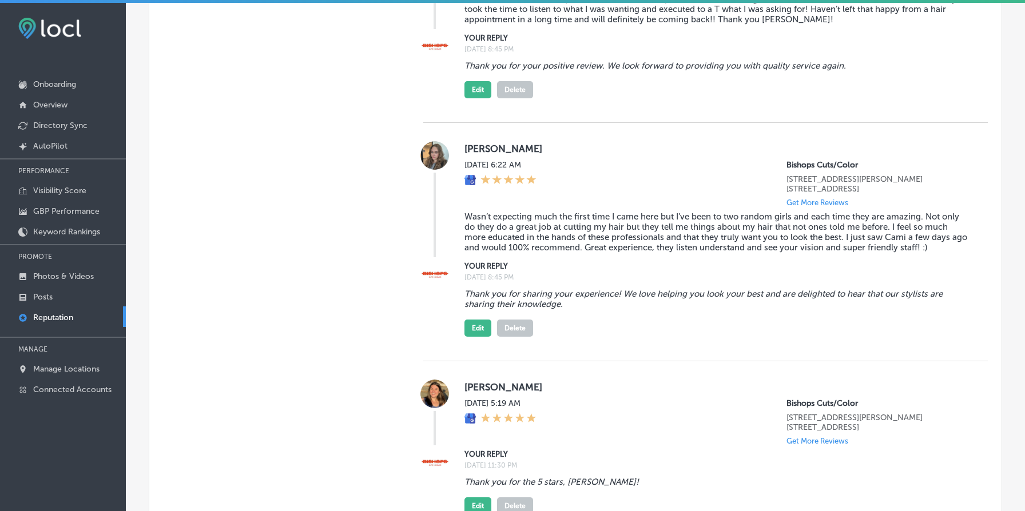
scroll to position [4571, 0]
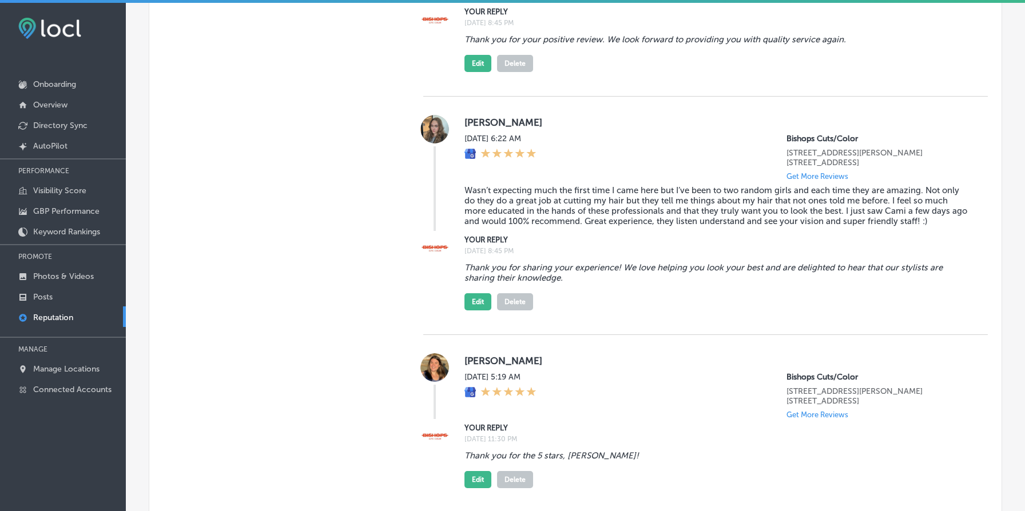
click at [886, 50] on div "Thank you for your positive review. We look forward to providing you with quali…" at bounding box center [716, 51] width 505 height 42
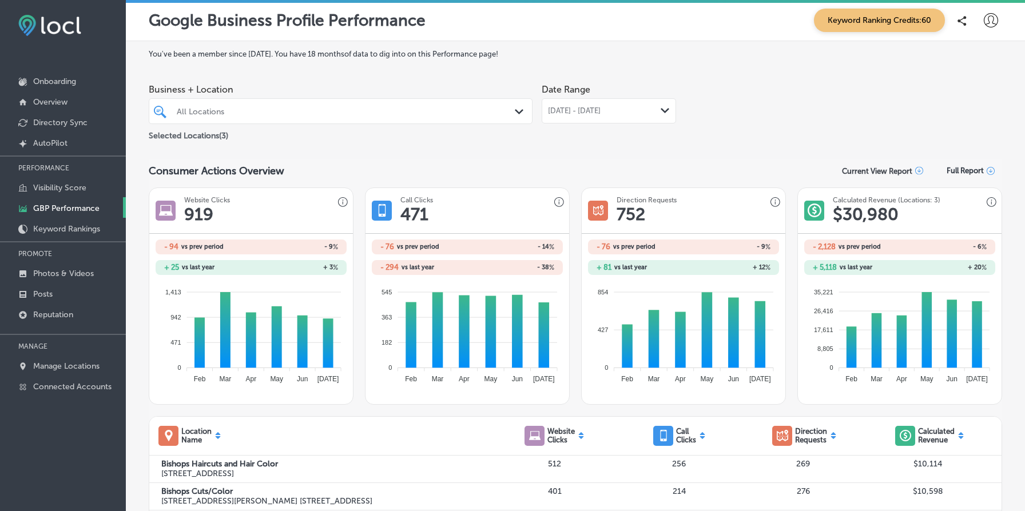
click at [491, 113] on div "All Locations" at bounding box center [346, 111] width 339 height 10
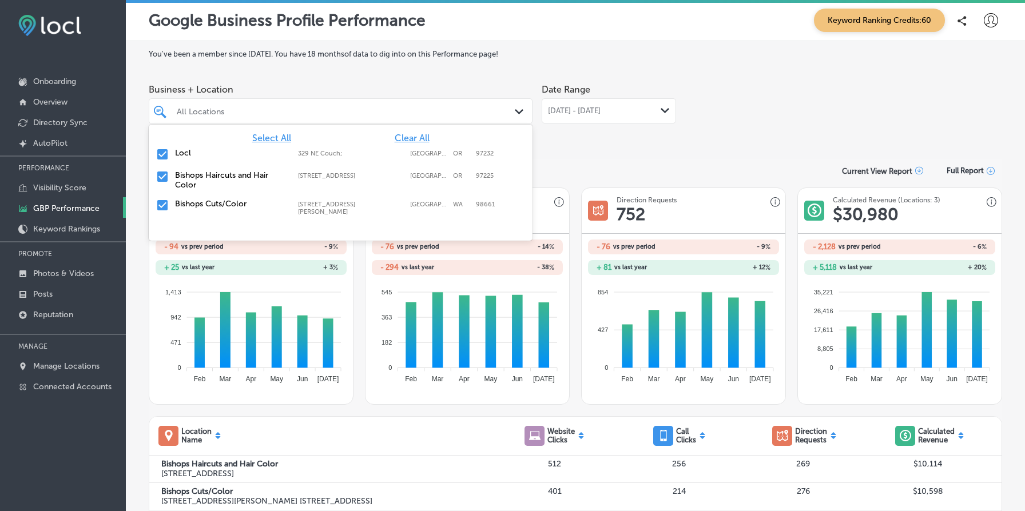
click at [614, 142] on div "Date Range Jul 01, 2025 - Jul 31, 2025 Path Created with Sketch." at bounding box center [609, 110] width 134 height 64
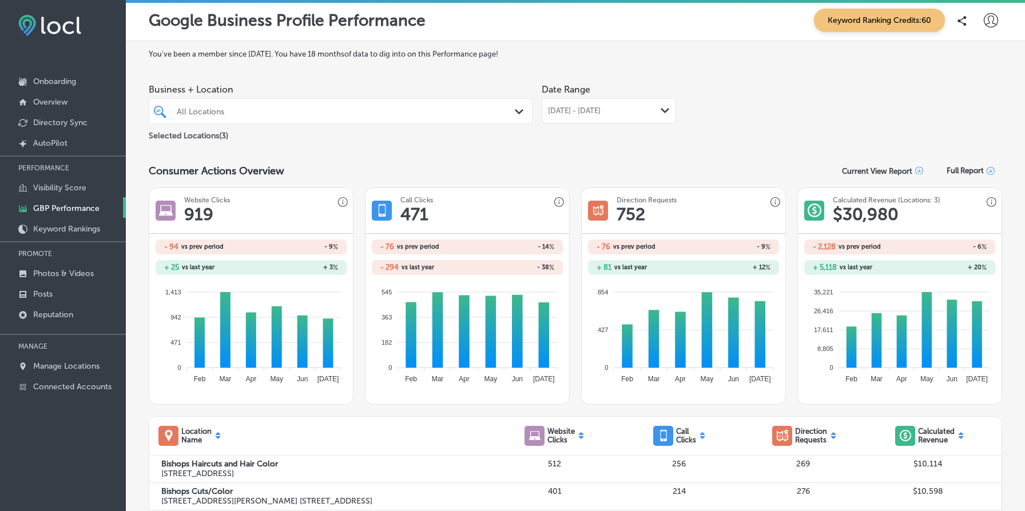
click at [623, 105] on div "Jul 01, 2025 - Jul 31, 2025 Path Created with Sketch." at bounding box center [609, 110] width 134 height 25
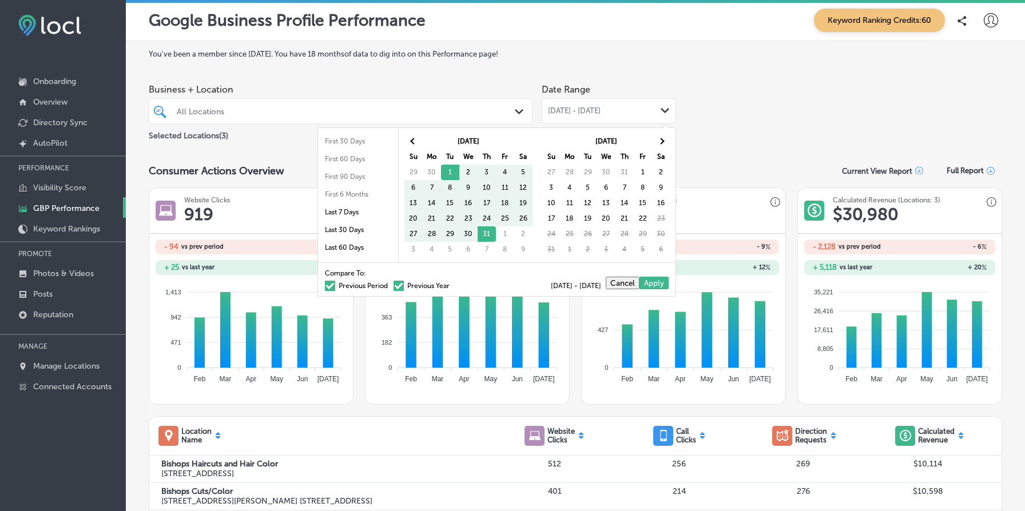
click at [737, 117] on div "Business + Location All Locations Path Created with Sketch. Selected Locations …" at bounding box center [575, 110] width 853 height 64
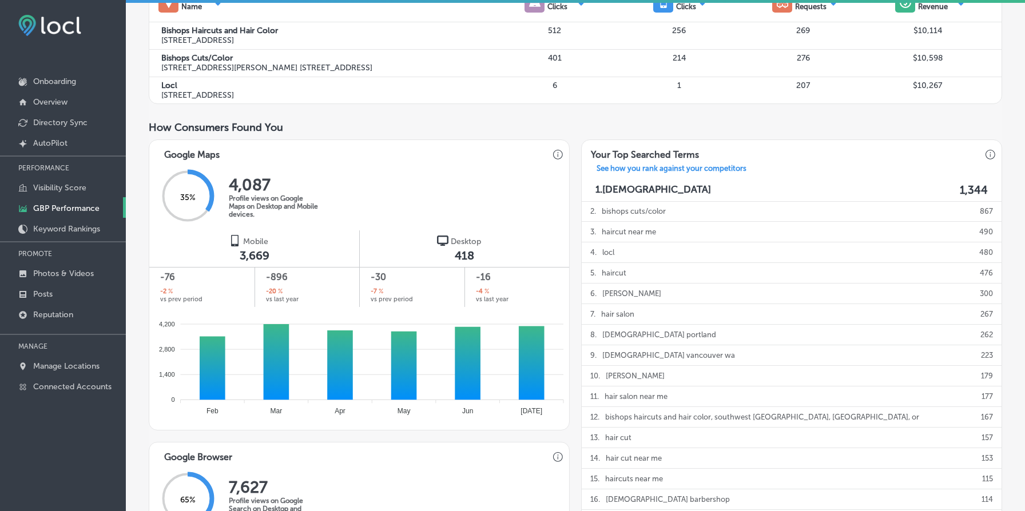
scroll to position [863, 0]
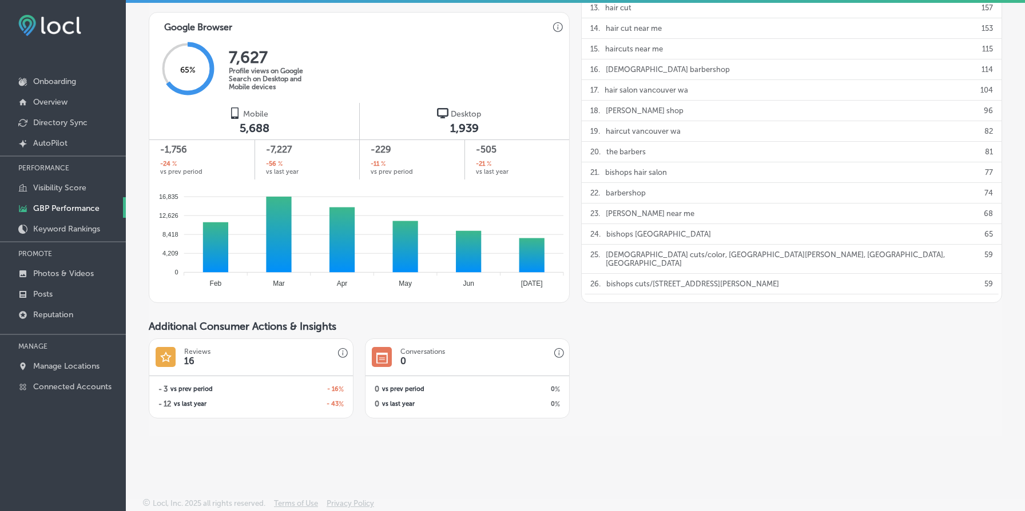
click at [166, 356] on icon "DE44D2D4-748D-402E-B01C-2A5FC0C2CD39 Created with sketchtool." at bounding box center [165, 357] width 11 height 11
click at [340, 353] on icon "button" at bounding box center [343, 353] width 10 height 10
click at [698, 360] on div "4725E99D-6C65-48B3-89DC-FC673505F7F5 Created with sketchtool. Conversations 0 0…" at bounding box center [575, 379] width 853 height 80
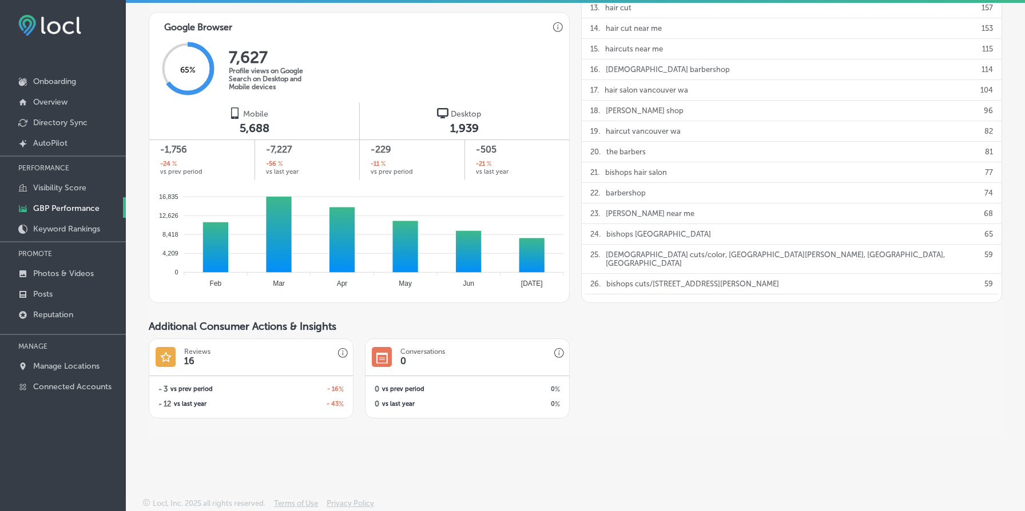
click at [845, 388] on div "4725E99D-6C65-48B3-89DC-FC673505F7F5 Created with sketchtool. Conversations 0 0…" at bounding box center [575, 379] width 853 height 80
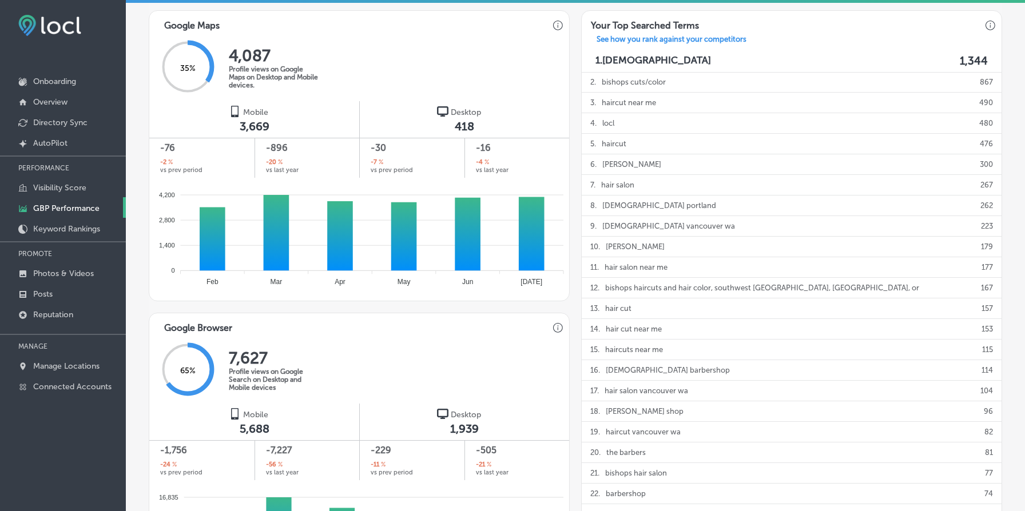
scroll to position [0, 0]
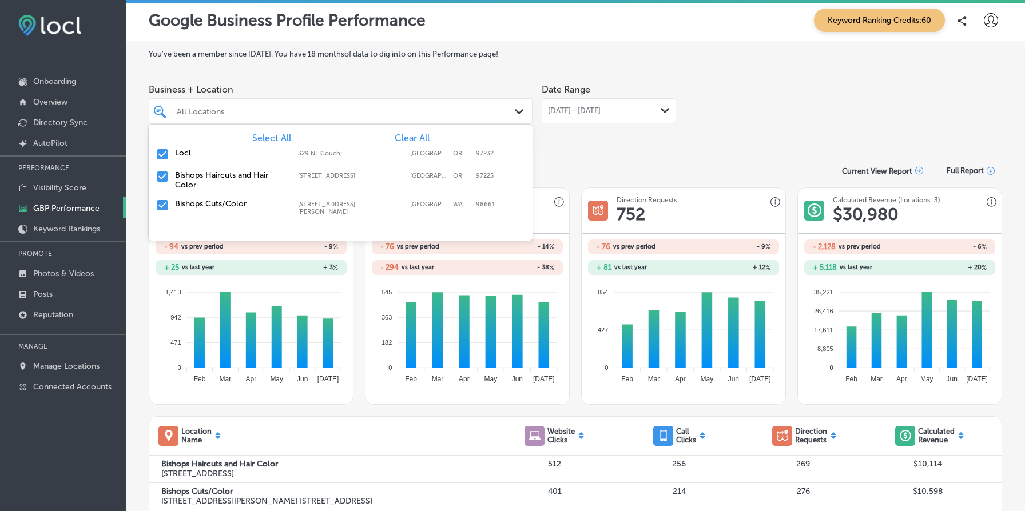
click at [289, 114] on div "All Locations" at bounding box center [346, 111] width 339 height 10
click at [411, 140] on span "Clear All" at bounding box center [412, 138] width 35 height 11
click at [305, 176] on label "7550 SW Beaverton Hillsdale Hwy" at bounding box center [351, 175] width 106 height 7
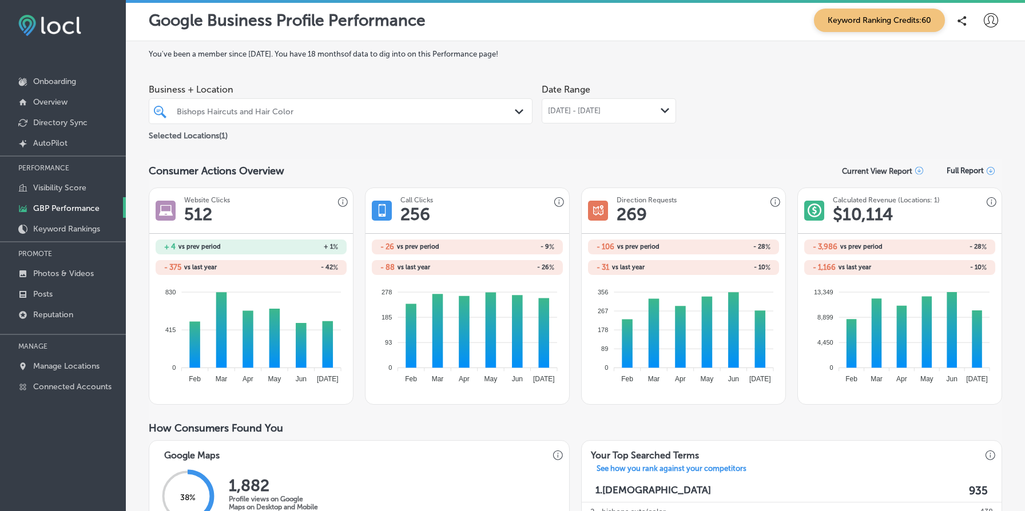
scroll to position [732, 0]
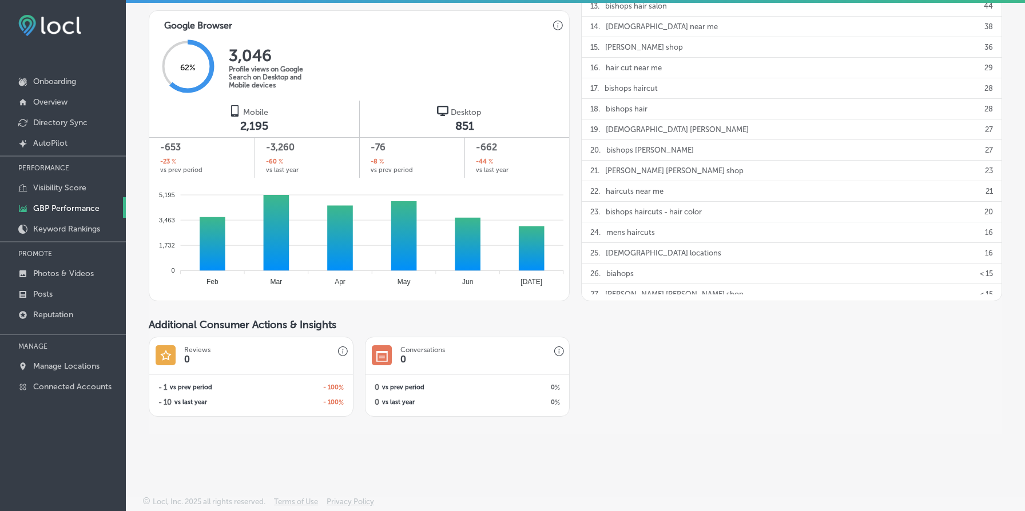
click at [337, 404] on h2 "- 100 %" at bounding box center [297, 403] width 93 height 8
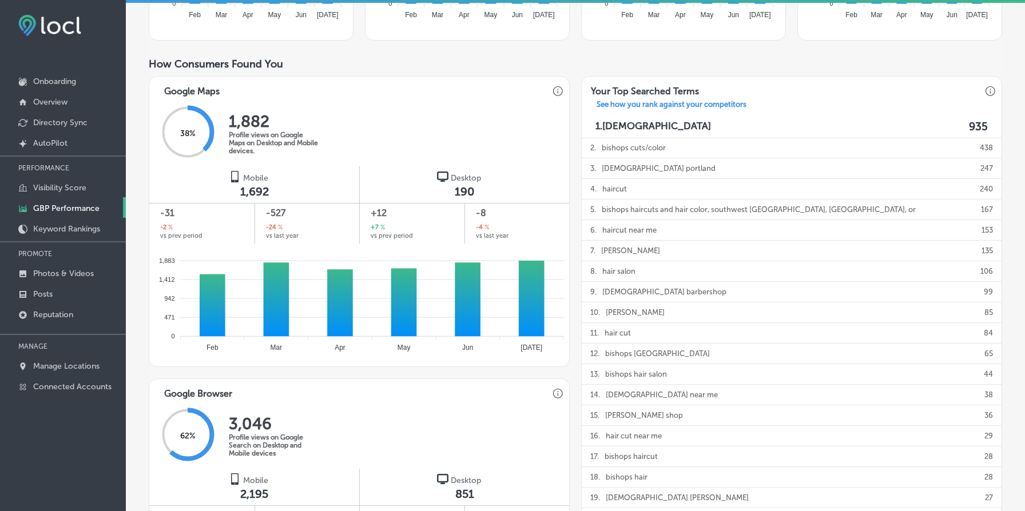
scroll to position [0, 0]
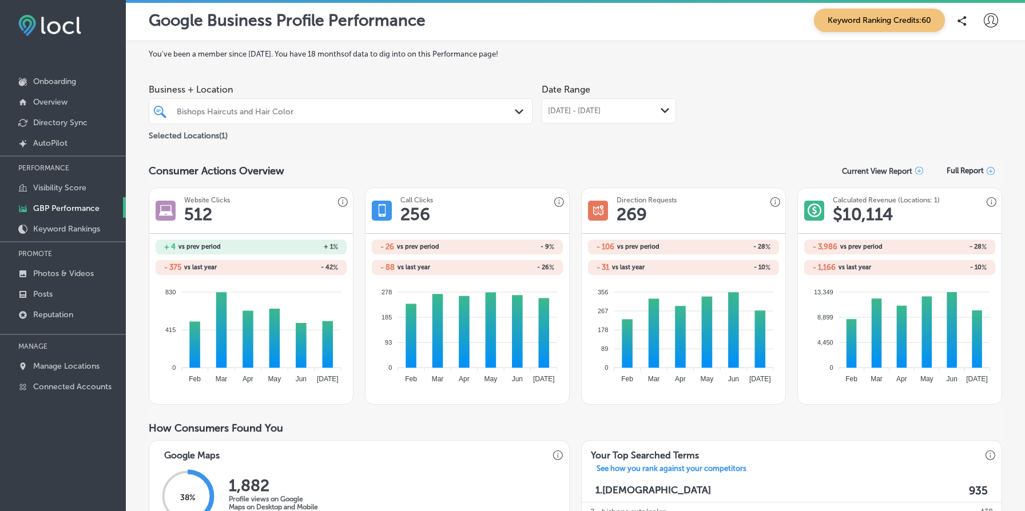
click at [659, 106] on div "Jul 01, 2025 - Jul 31, 2025 Path Created with Sketch." at bounding box center [609, 110] width 122 height 9
click at [802, 105] on div "Business + Location Bishops Haircuts and Hair Color Path Created with Sketch. S…" at bounding box center [575, 110] width 853 height 64
click at [643, 116] on div "Jul 01, 2025 - Jul 31, 2025 Path Created with Sketch." at bounding box center [609, 110] width 134 height 25
click at [793, 108] on div "Business + Location Bishops Haircuts and Hair Color Path Created with Sketch. S…" at bounding box center [575, 110] width 853 height 64
click at [600, 114] on span "[DATE] - [DATE]" at bounding box center [574, 110] width 53 height 9
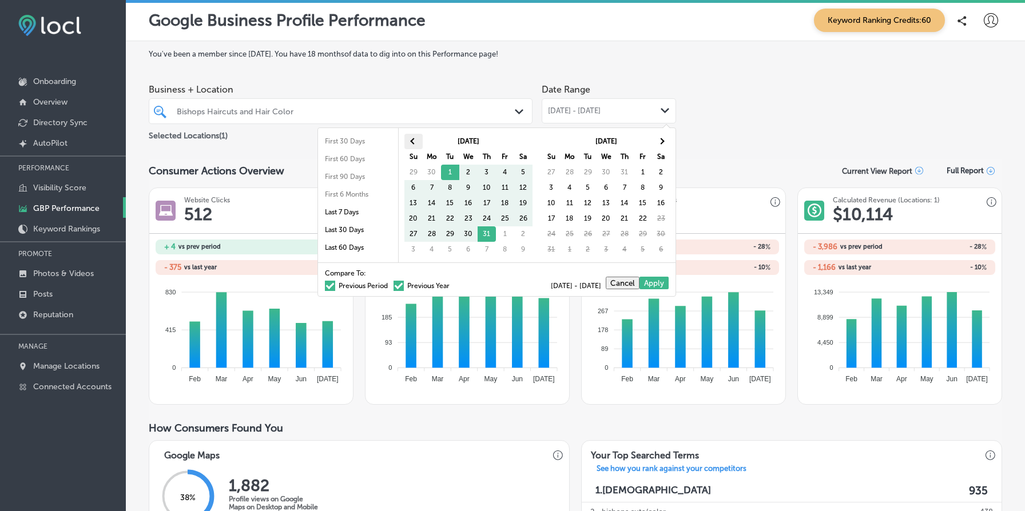
click at [408, 134] on th at bounding box center [413, 141] width 18 height 15
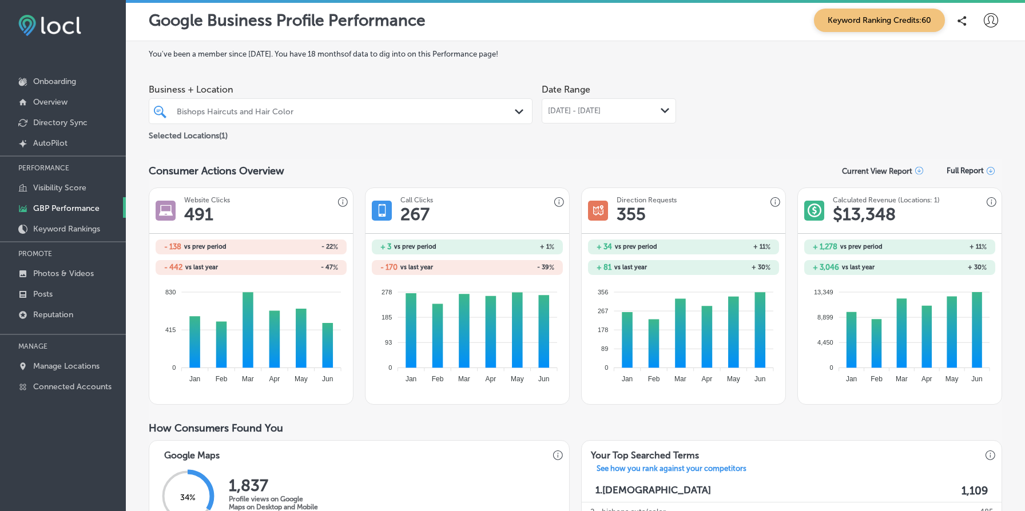
click at [603, 103] on div "Jun 01, 2025 - Jun 30, 2025 Path Created with Sketch." at bounding box center [609, 110] width 134 height 25
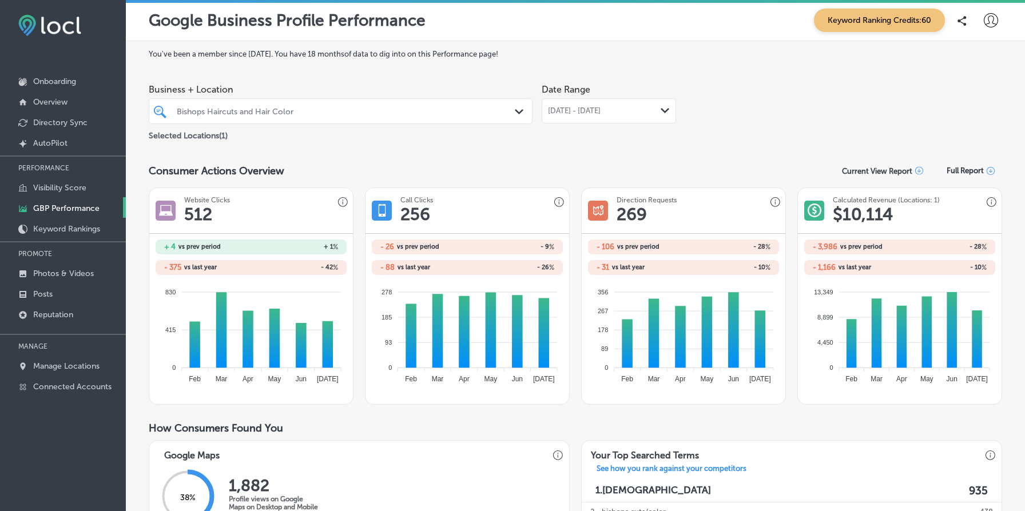
click at [437, 117] on div at bounding box center [324, 110] width 297 height 15
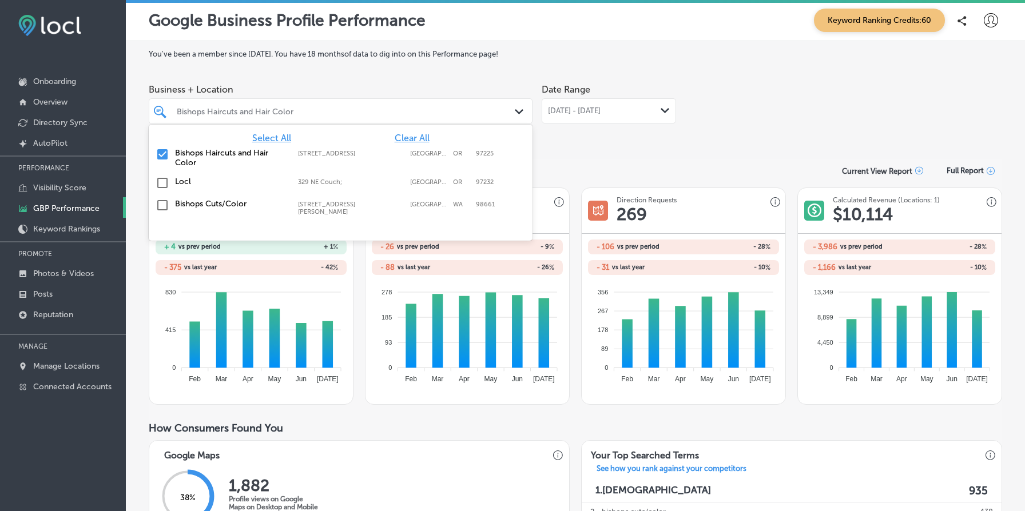
click at [233, 206] on label "Bishops Cuts/Color" at bounding box center [231, 204] width 112 height 10
click at [236, 154] on label "Bishops Haircuts and Hair Color" at bounding box center [231, 157] width 112 height 19
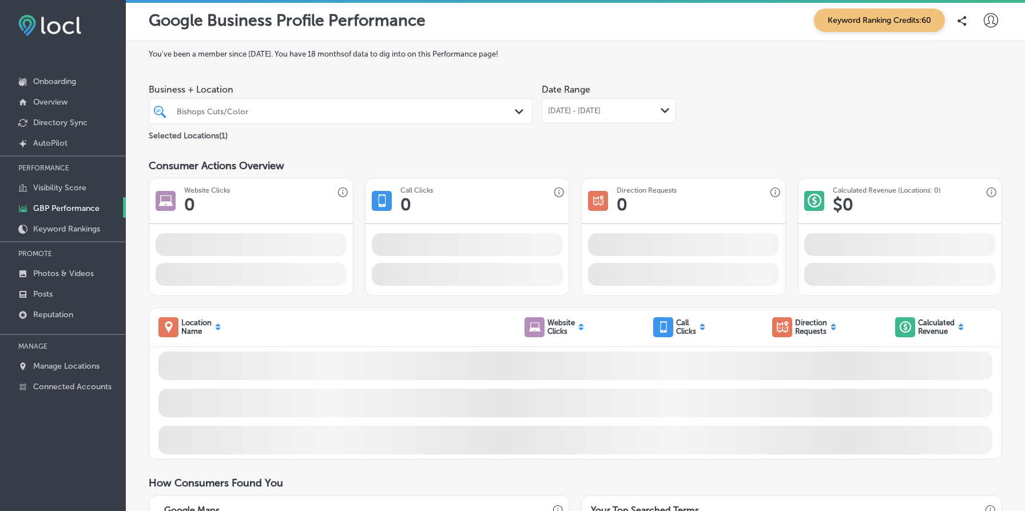
click at [578, 144] on div "You've been a member since August, 2025 . You have 18 months of data to dig int…" at bounding box center [575, 500] width 853 height 901
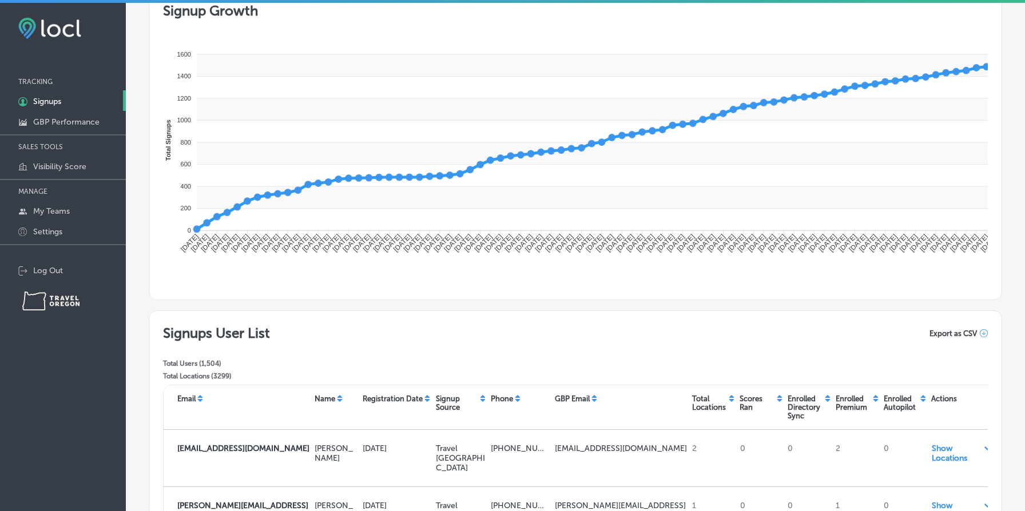
scroll to position [375, 0]
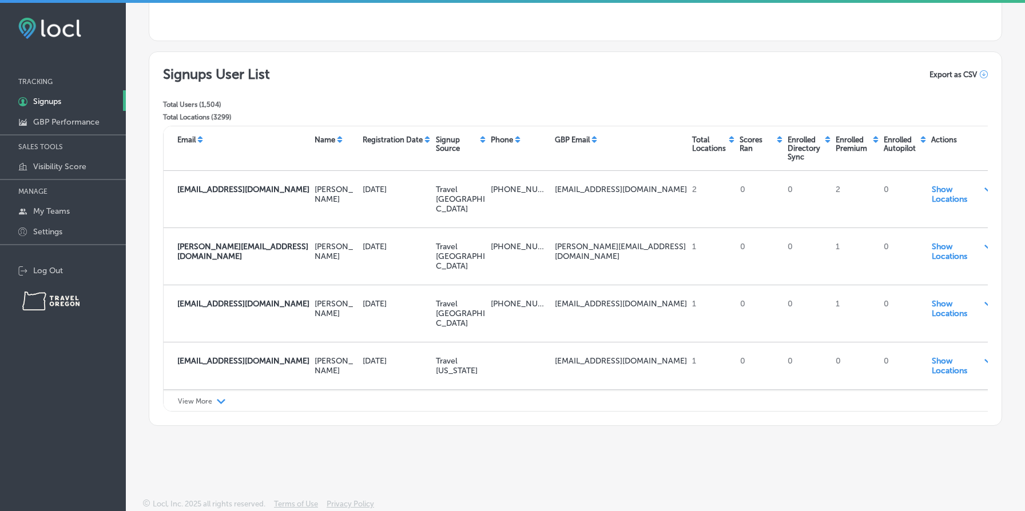
click at [217, 400] on icon "Path Created with Sketch." at bounding box center [221, 401] width 9 height 5
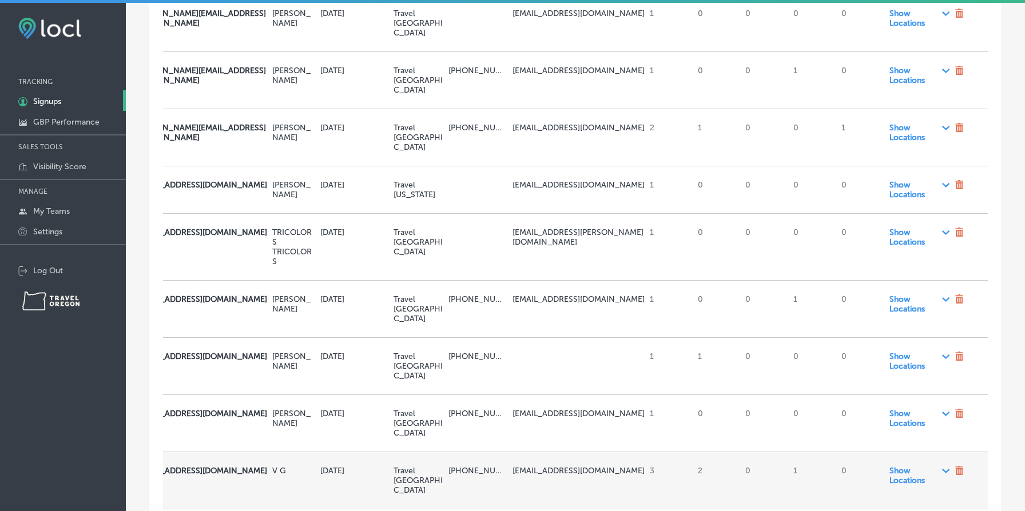
scroll to position [0, 45]
click at [893, 466] on span "Show Locations Path Created with Sketch." at bounding box center [917, 475] width 61 height 19
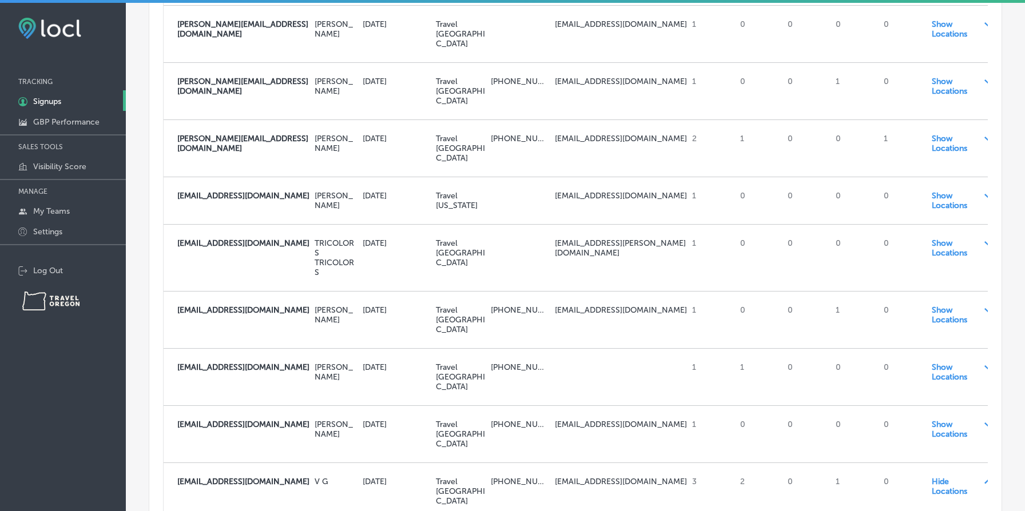
scroll to position [1102, 0]
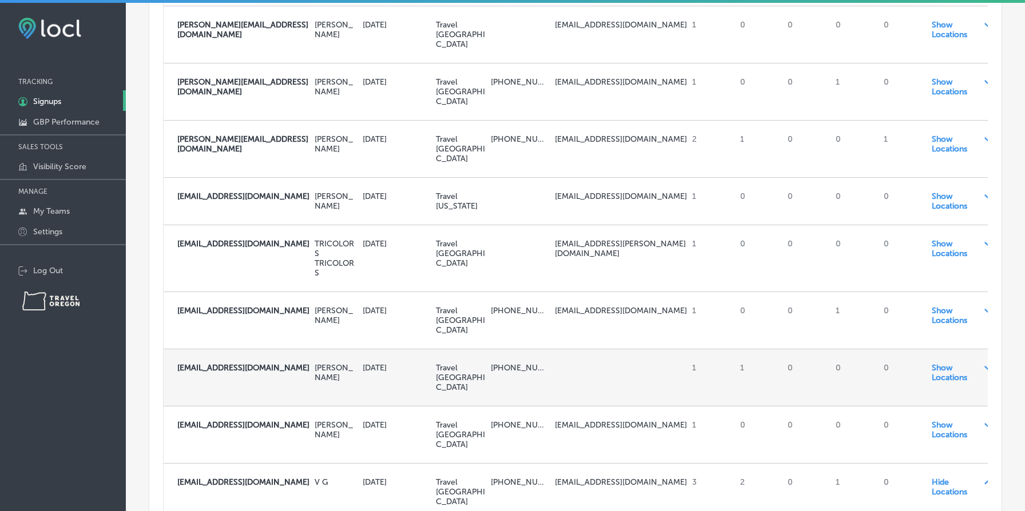
click at [947, 363] on span "Show Locations Path Created with Sketch." at bounding box center [961, 372] width 61 height 19
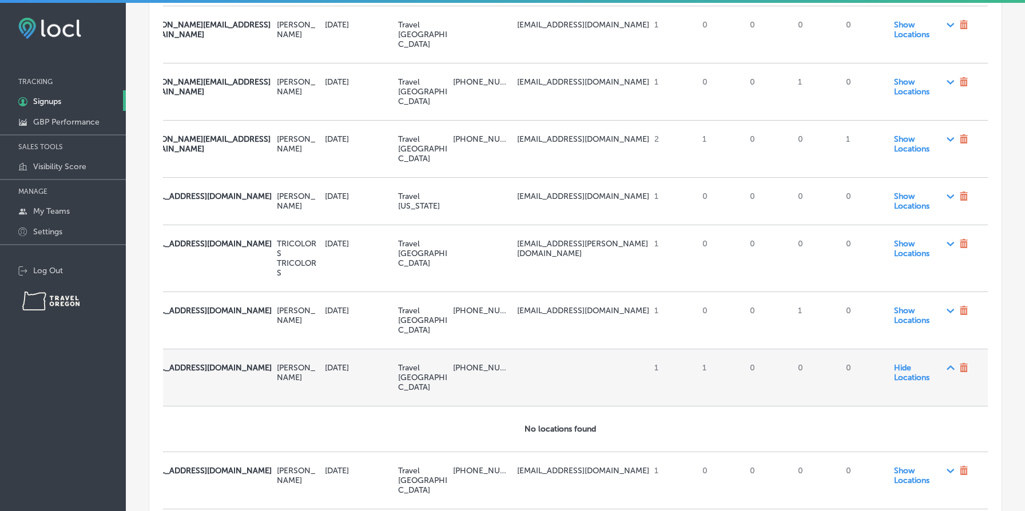
scroll to position [0, 45]
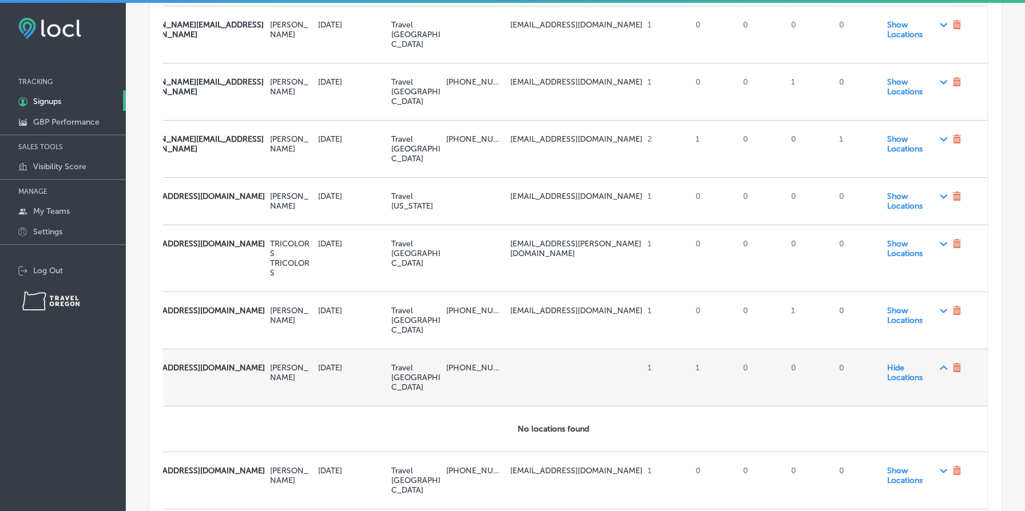
click at [947, 359] on div at bounding box center [962, 369] width 30 height 21
click at [904, 363] on span "Hide Locations Path Created with Sketch." at bounding box center [917, 372] width 61 height 19
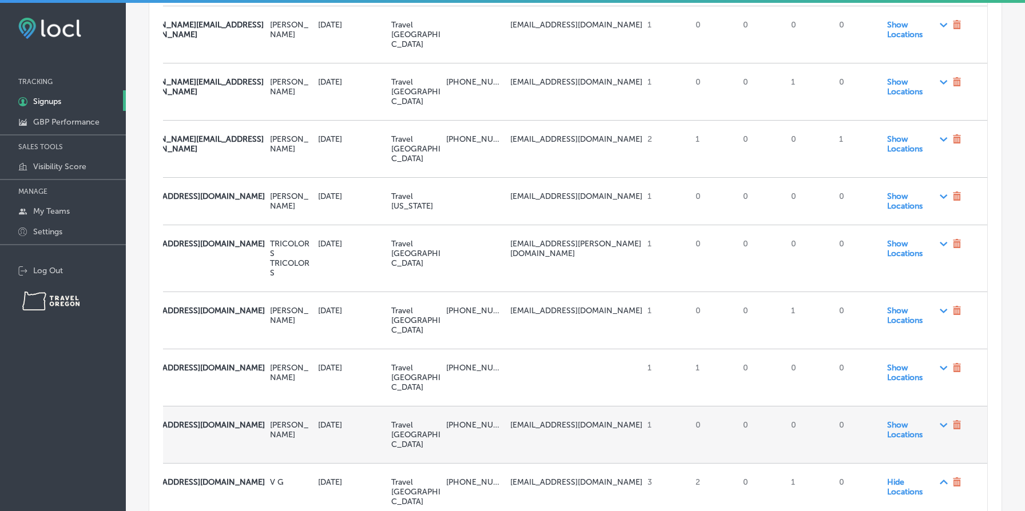
click at [907, 420] on span "Show Locations Path Created with Sketch." at bounding box center [917, 429] width 61 height 19
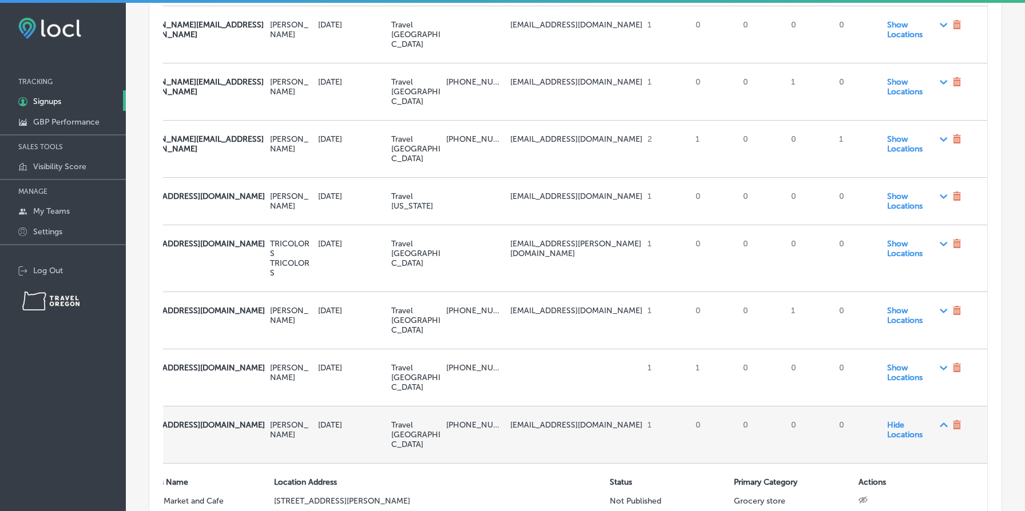
click at [907, 420] on span "Hide Locations Path Created with Sketch." at bounding box center [917, 429] width 61 height 19
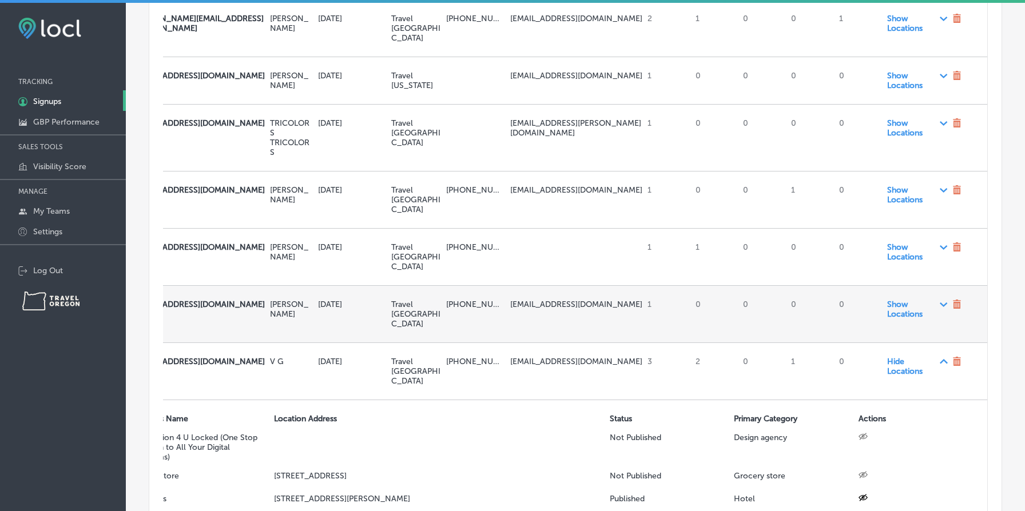
scroll to position [1303, 0]
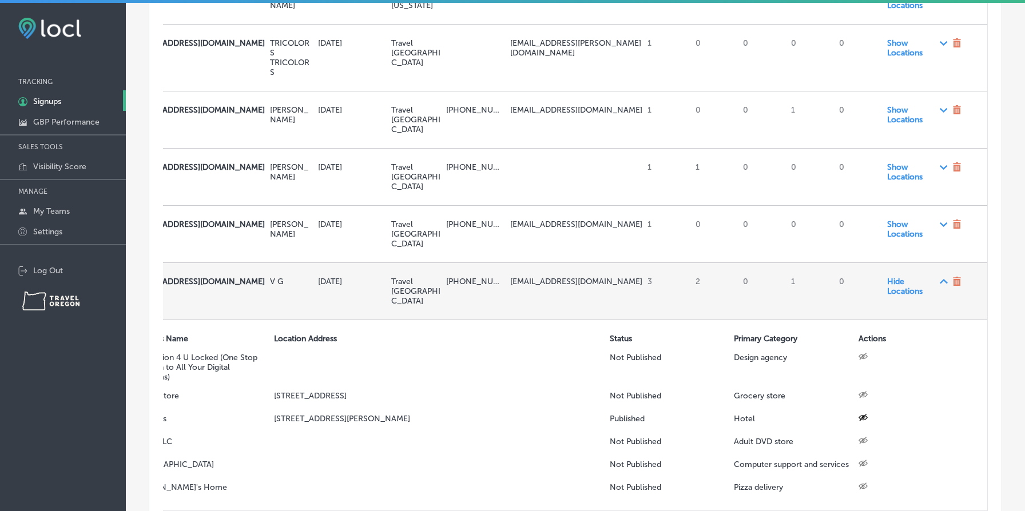
click at [894, 277] on span "Hide Locations Path Created with Sketch." at bounding box center [917, 286] width 61 height 19
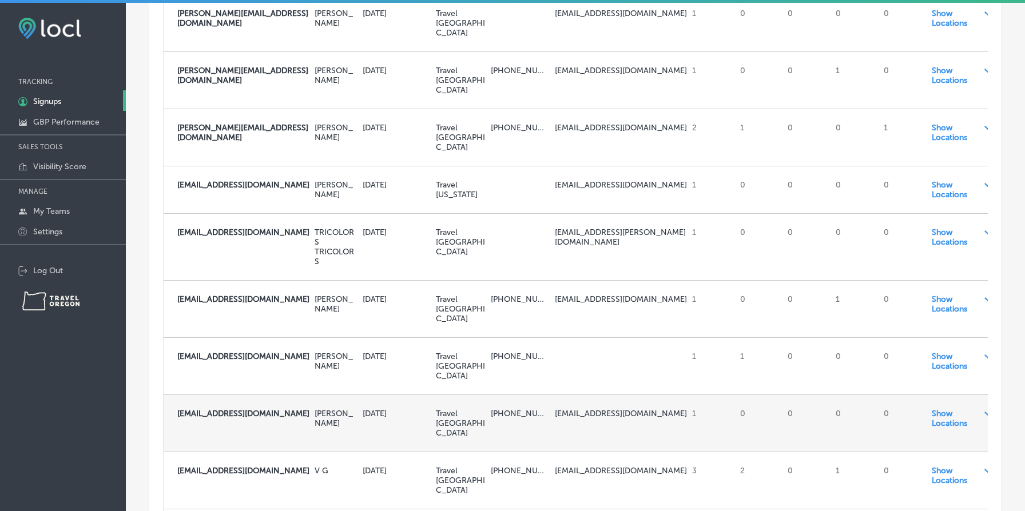
scroll to position [3, 0]
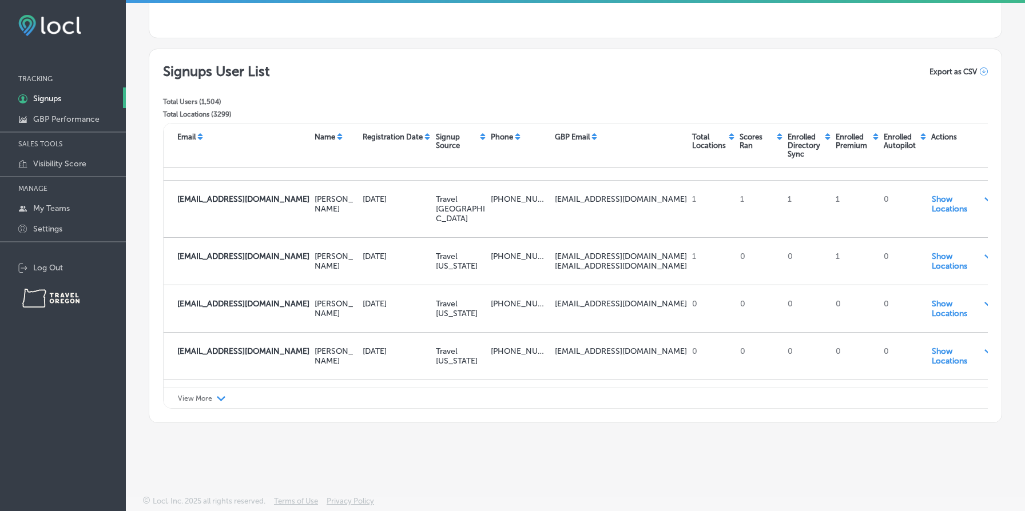
scroll to position [5568, 0]
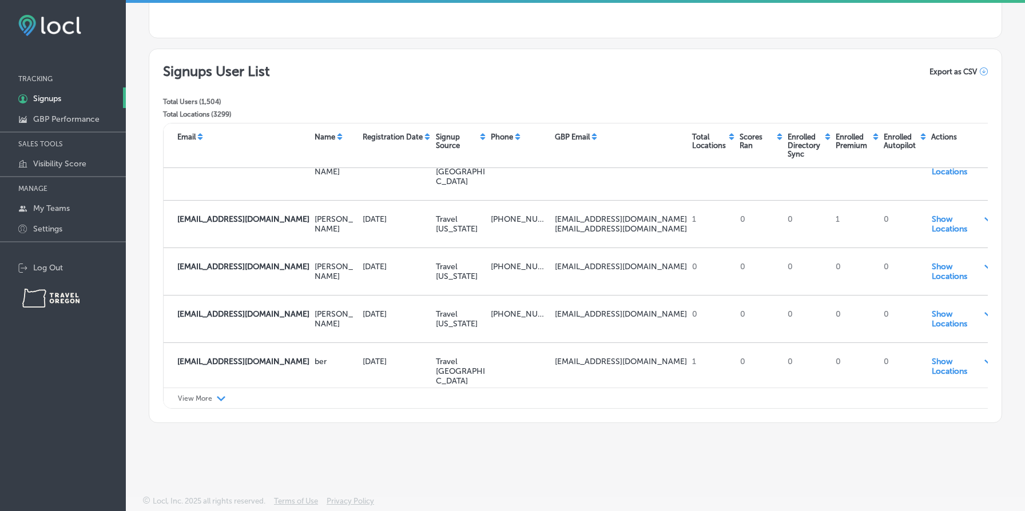
click at [200, 397] on p "View More" at bounding box center [195, 399] width 34 height 8
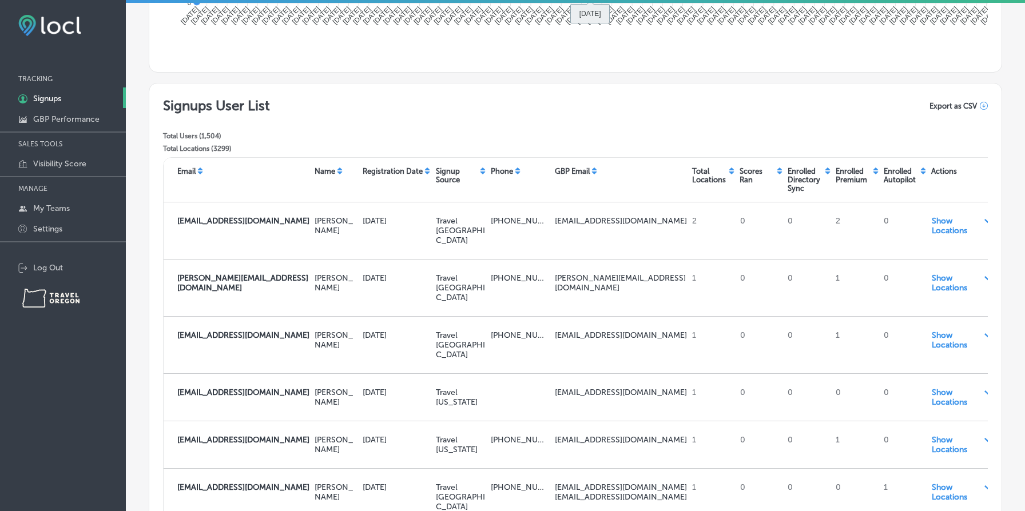
scroll to position [345, 0]
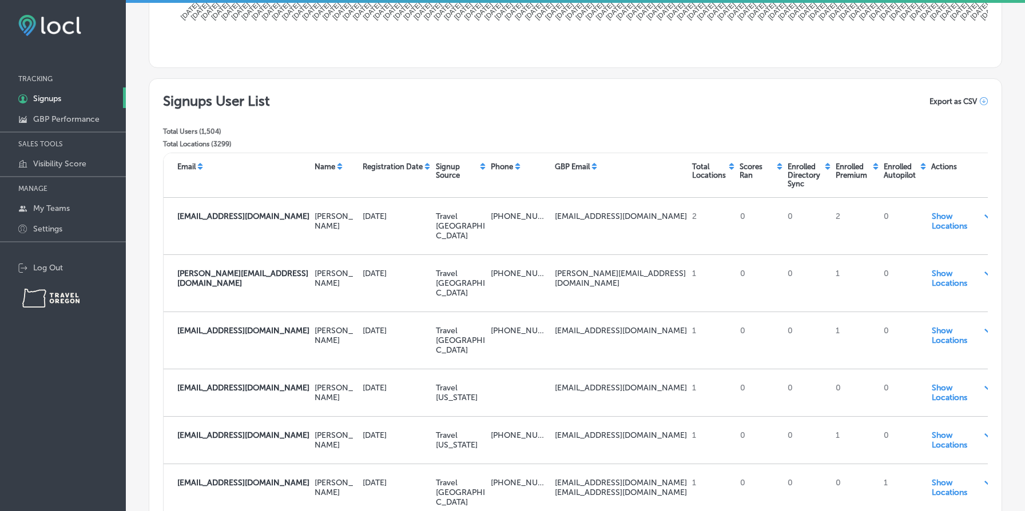
click at [732, 165] on icon at bounding box center [731, 164] width 5 height 3
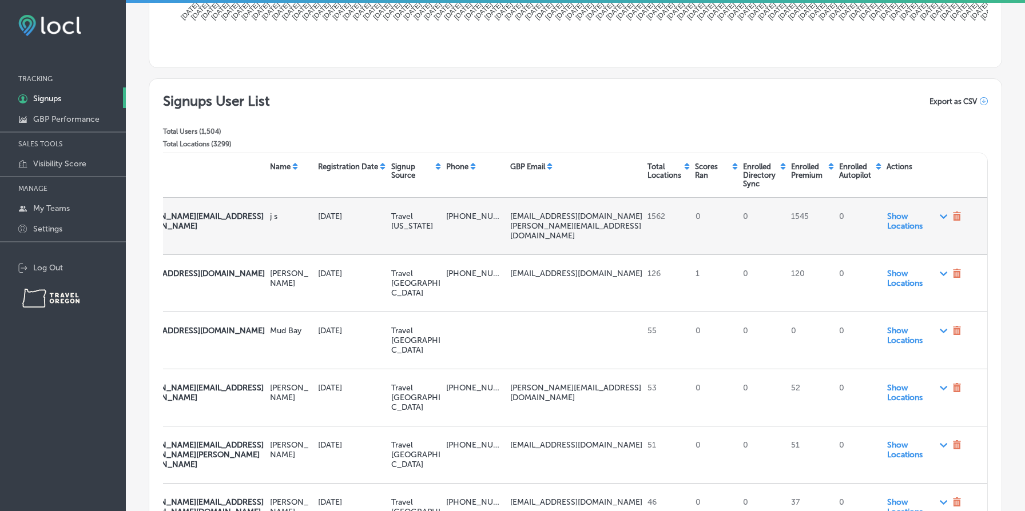
scroll to position [0, 0]
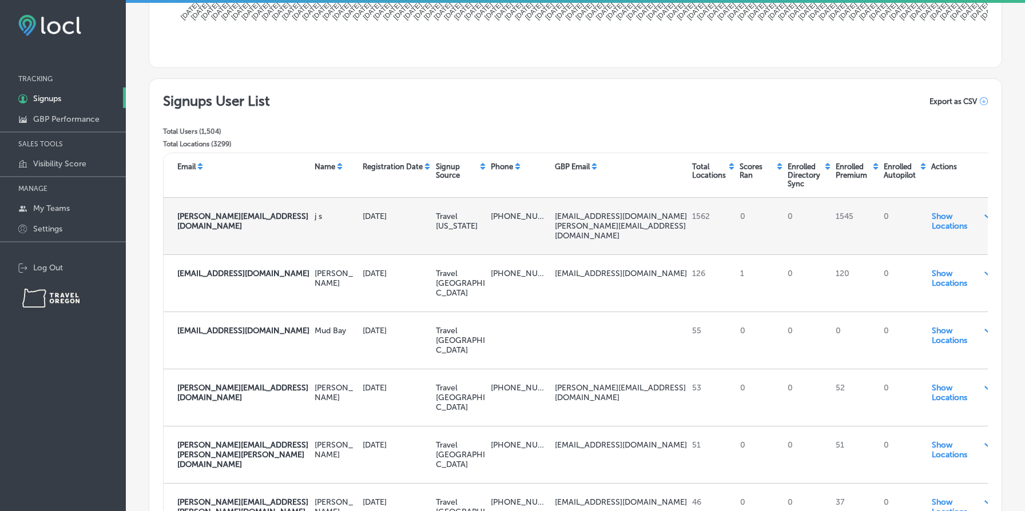
click at [941, 221] on span "Show Locations Path Created with Sketch." at bounding box center [961, 221] width 61 height 19
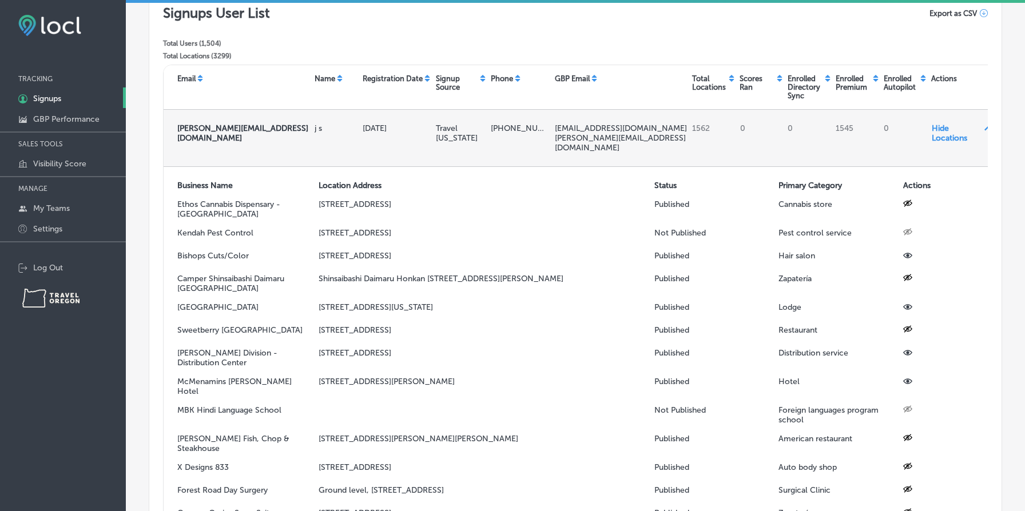
click at [940, 132] on span "Hide Locations Path Created with Sketch." at bounding box center [961, 133] width 61 height 19
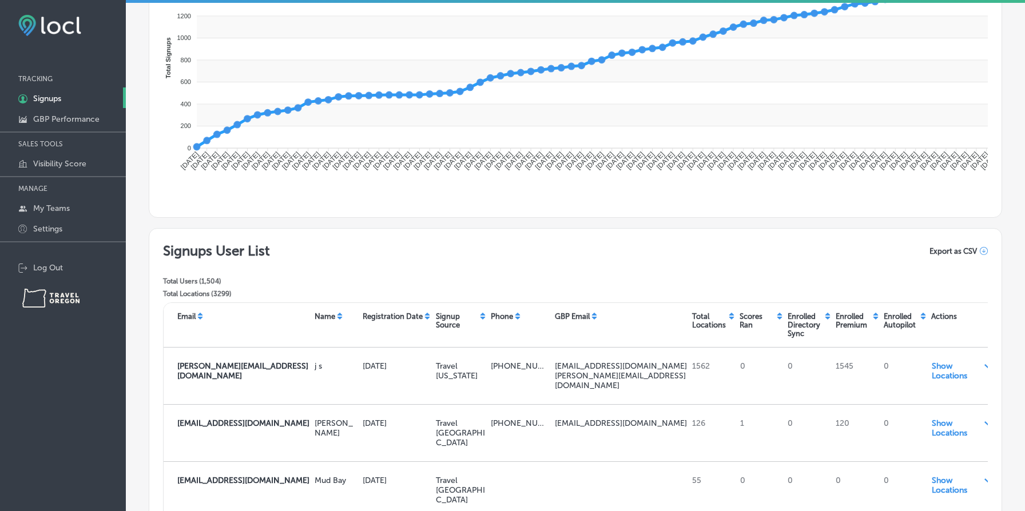
scroll to position [294, 0]
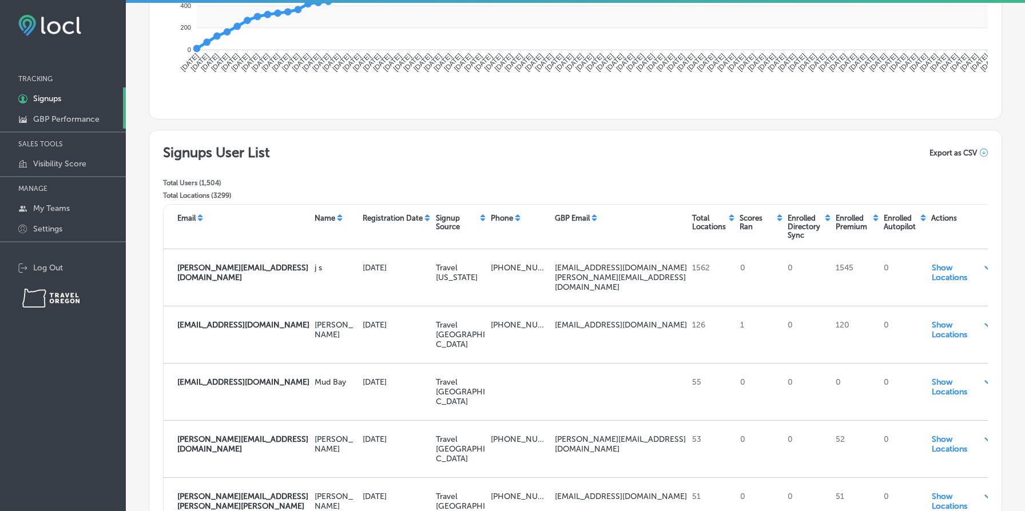
click at [50, 116] on p "GBP Performance" at bounding box center [66, 119] width 66 height 10
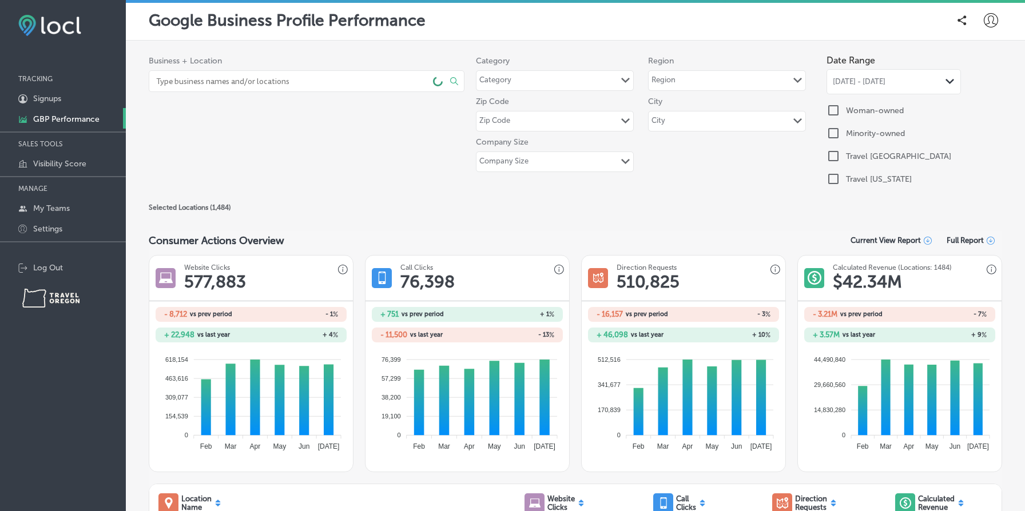
click at [276, 152] on div "Business + Location Select All Clear All Category Category Path Created with Sk…" at bounding box center [575, 122] width 853 height 146
click at [91, 101] on link "1C5FB5B5-4719-4D7E-806B-B4503F7351CA Created with sketchtool. Signups" at bounding box center [63, 97] width 126 height 21
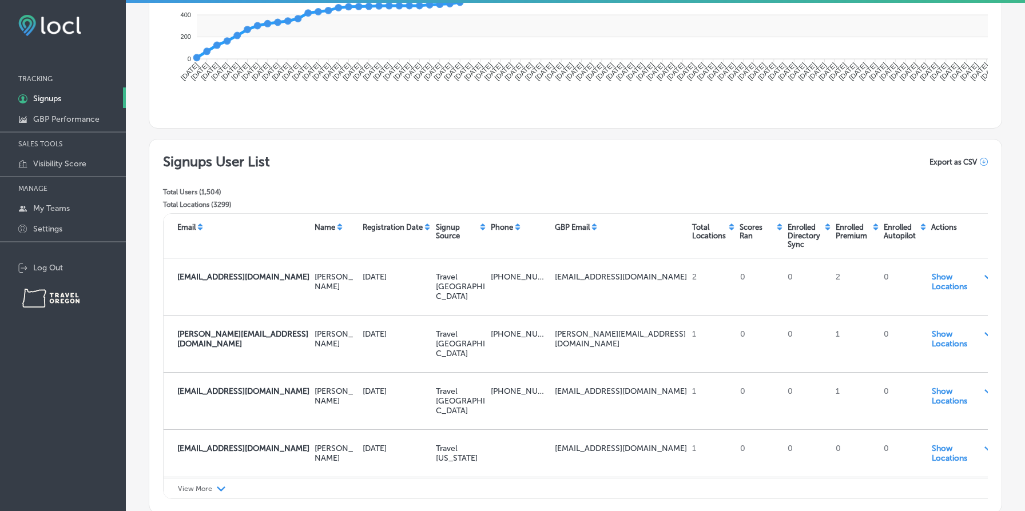
click at [451, 153] on div "Signups User List Total Users ( 1,504 ) Total Locations ( 3299 ) Export as CSV" at bounding box center [575, 183] width 825 height 60
